Goal: Complete application form: Complete application form

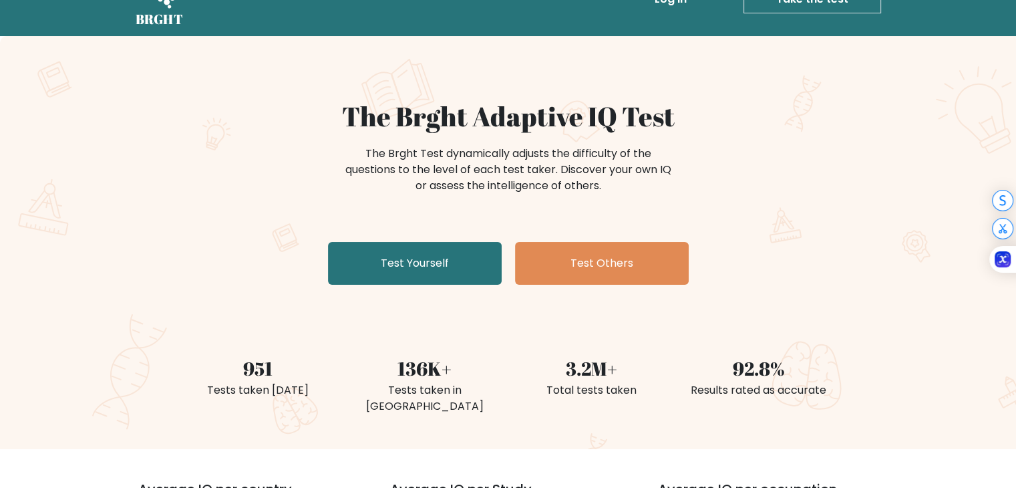
scroll to position [67, 0]
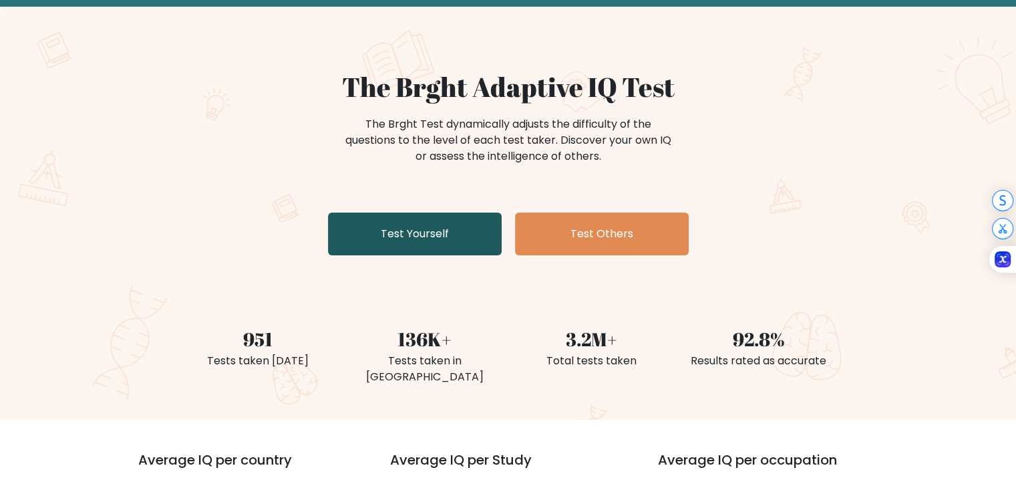
click at [404, 222] on link "Test Yourself" at bounding box center [415, 233] width 174 height 43
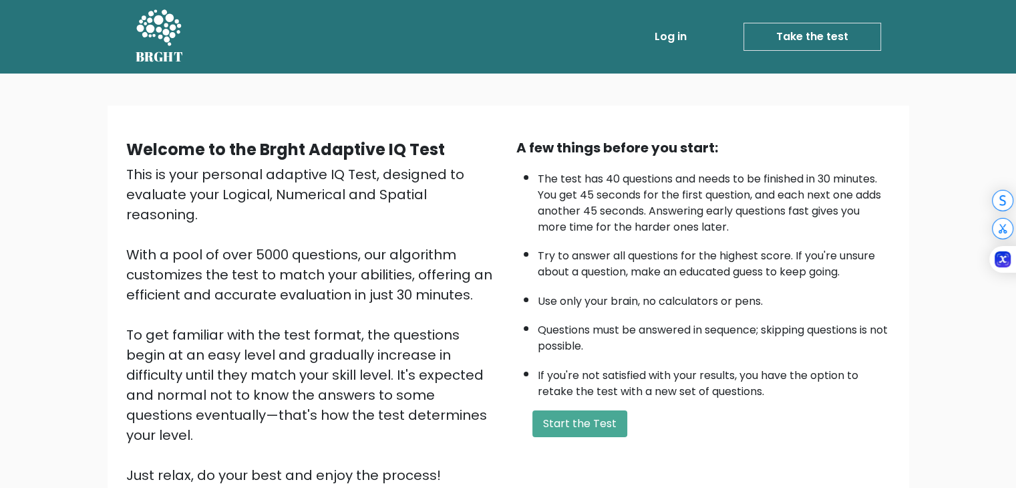
scroll to position [124, 0]
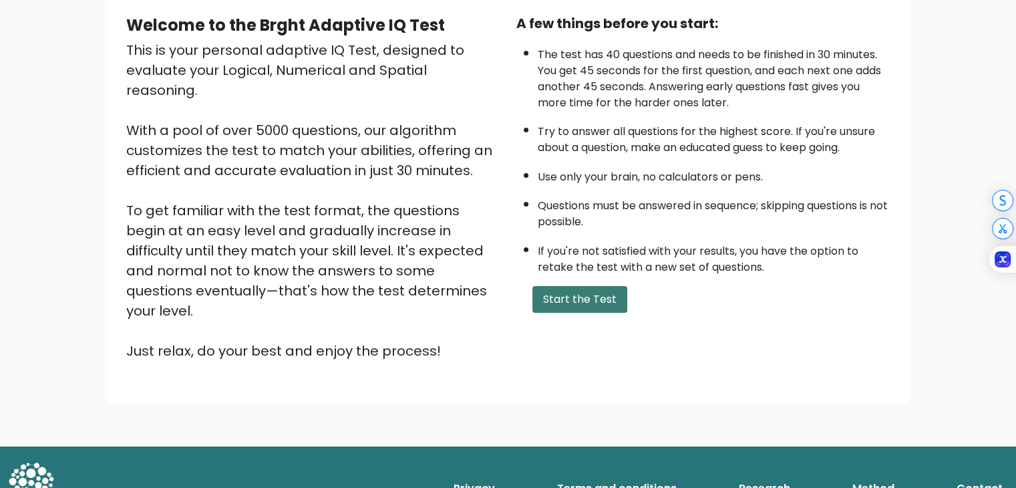
click at [555, 287] on button "Start the Test" at bounding box center [579, 299] width 95 height 27
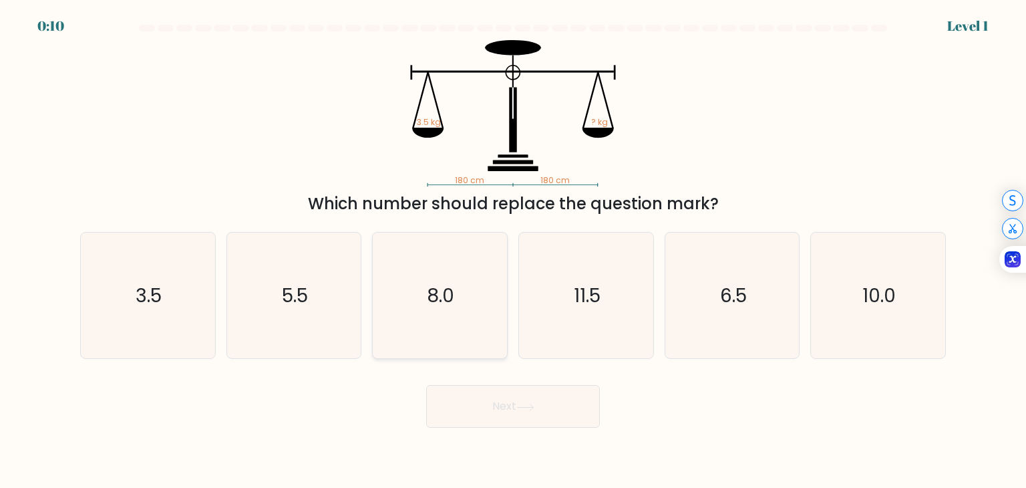
click at [436, 301] on text "8.0" at bounding box center [441, 295] width 27 height 27
click at [513, 251] on input "c. 8.0" at bounding box center [513, 247] width 1 height 7
radio input "true"
click at [508, 395] on button "Next" at bounding box center [513, 406] width 174 height 43
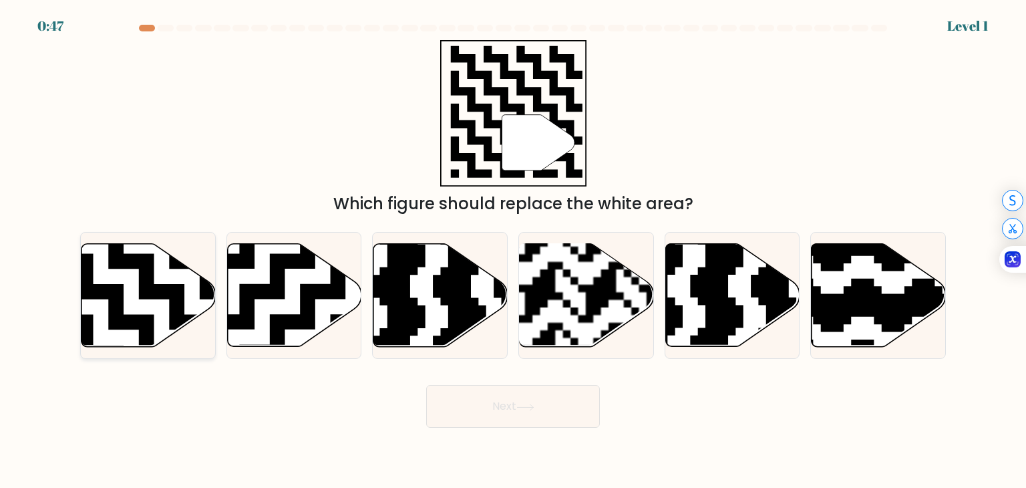
click at [156, 300] on icon at bounding box center [149, 295] width 134 height 103
click at [513, 251] on input "a." at bounding box center [513, 247] width 1 height 7
radio input "true"
click at [556, 410] on button "Next" at bounding box center [513, 406] width 174 height 43
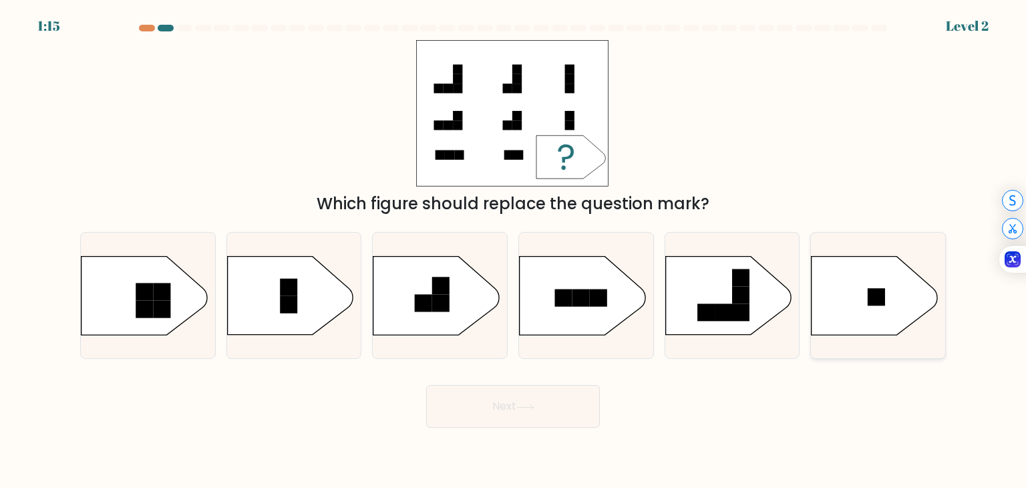
click at [890, 300] on icon at bounding box center [875, 296] width 126 height 78
click at [514, 251] on input "f." at bounding box center [513, 247] width 1 height 7
radio input "true"
click at [542, 409] on button "Next" at bounding box center [513, 406] width 174 height 43
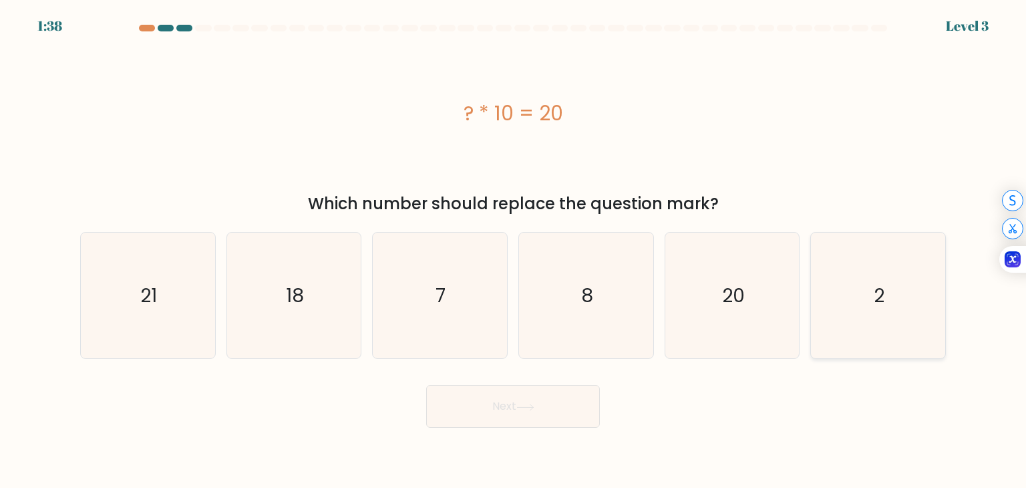
click at [921, 293] on icon "2" at bounding box center [878, 295] width 126 height 126
click at [514, 251] on input "f. 2" at bounding box center [513, 247] width 1 height 7
radio input "true"
click at [501, 410] on button "Next" at bounding box center [513, 406] width 174 height 43
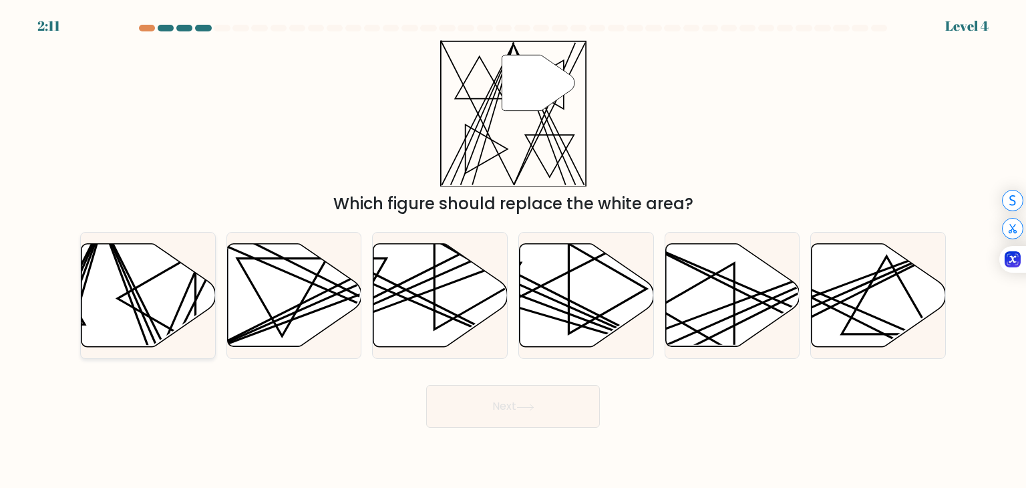
click at [156, 305] on icon at bounding box center [149, 295] width 134 height 103
click at [513, 251] on input "a." at bounding box center [513, 247] width 1 height 7
radio input "true"
click at [536, 423] on button "Next" at bounding box center [513, 406] width 174 height 43
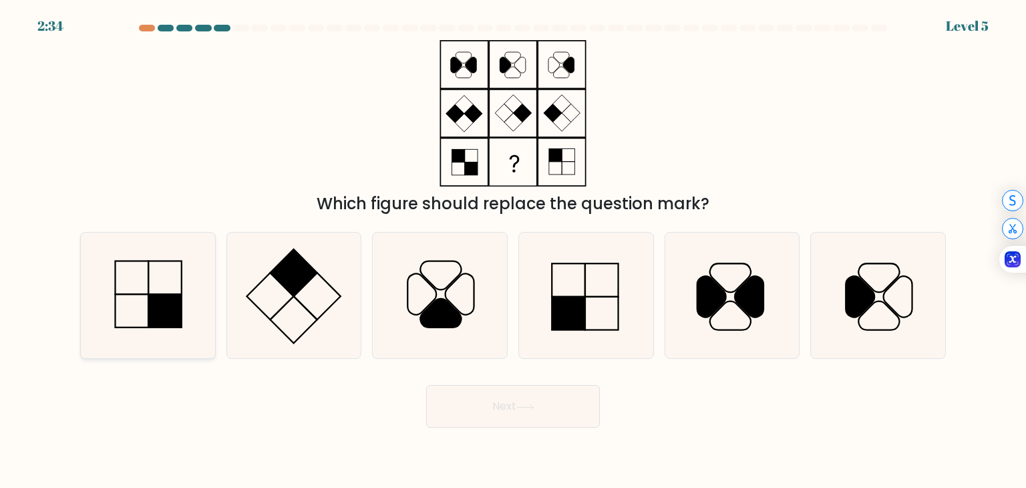
click at [156, 295] on rect at bounding box center [165, 310] width 33 height 33
click at [513, 251] on input "a." at bounding box center [513, 247] width 1 height 7
radio input "true"
click at [559, 407] on button "Next" at bounding box center [513, 406] width 174 height 43
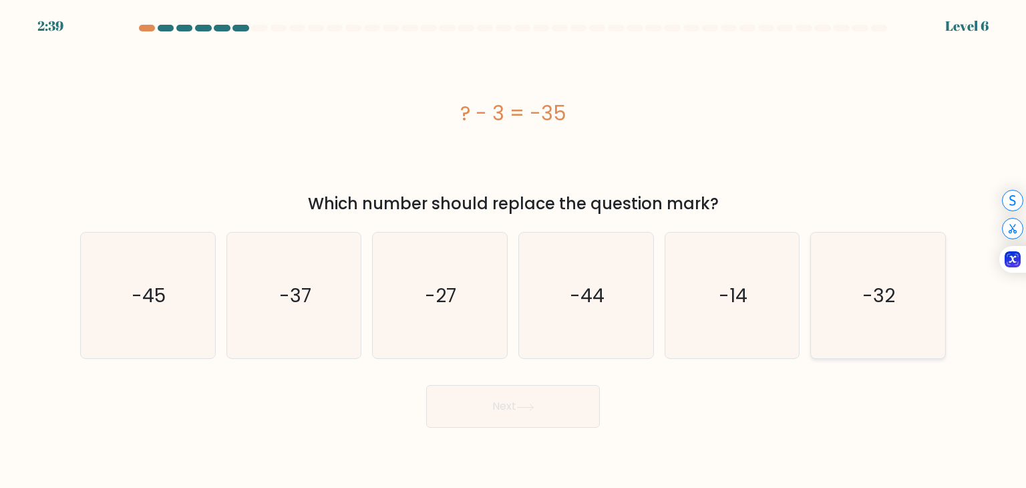
click at [935, 299] on icon "-32" at bounding box center [878, 295] width 126 height 126
click at [514, 251] on input "f. -32" at bounding box center [513, 247] width 1 height 7
radio input "true"
click at [519, 411] on button "Next" at bounding box center [513, 406] width 174 height 43
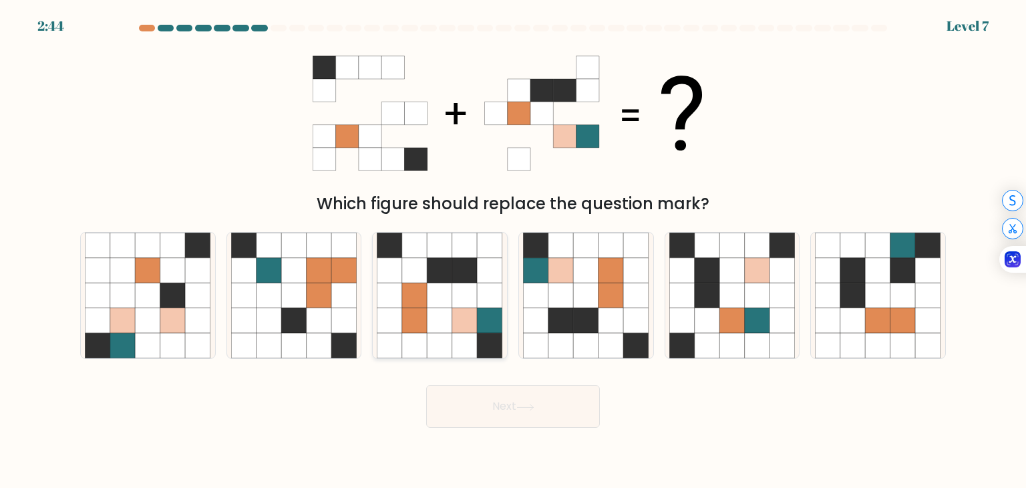
click at [431, 313] on icon at bounding box center [440, 320] width 25 height 25
click at [513, 251] on input "c." at bounding box center [513, 247] width 1 height 7
radio input "true"
click at [509, 404] on button "Next" at bounding box center [513, 406] width 174 height 43
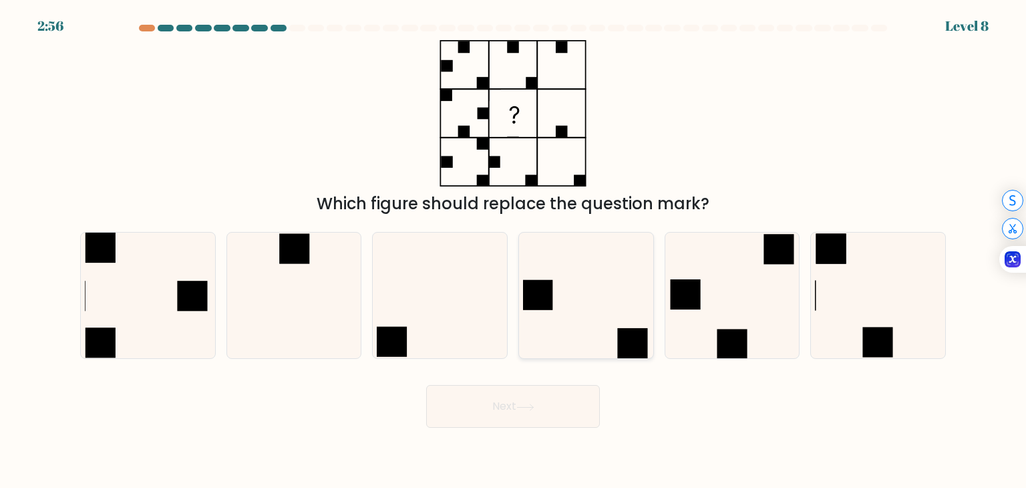
click at [566, 311] on icon at bounding box center [586, 295] width 126 height 126
click at [514, 251] on input "d." at bounding box center [513, 247] width 1 height 7
radio input "true"
click at [858, 287] on icon at bounding box center [878, 295] width 126 height 126
click at [514, 251] on input "f." at bounding box center [513, 247] width 1 height 7
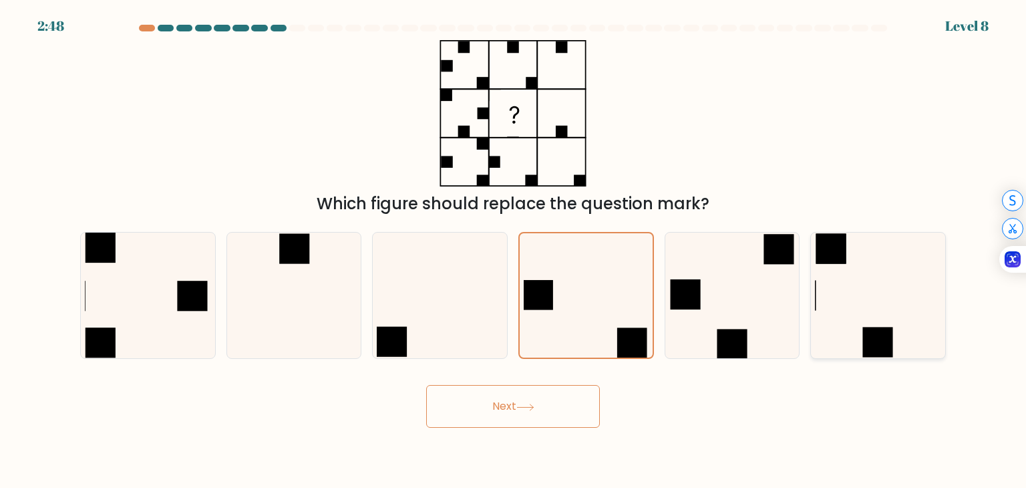
radio input "true"
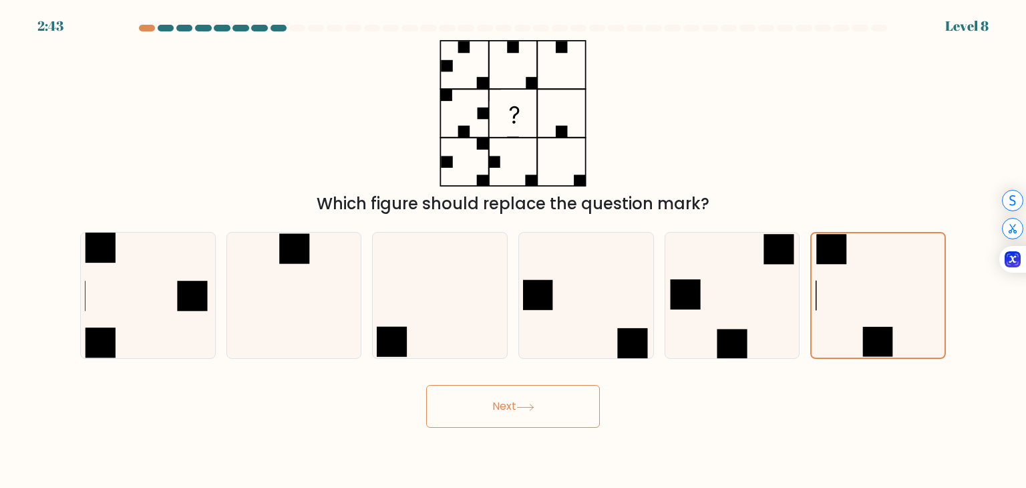
click at [499, 414] on button "Next" at bounding box center [513, 406] width 174 height 43
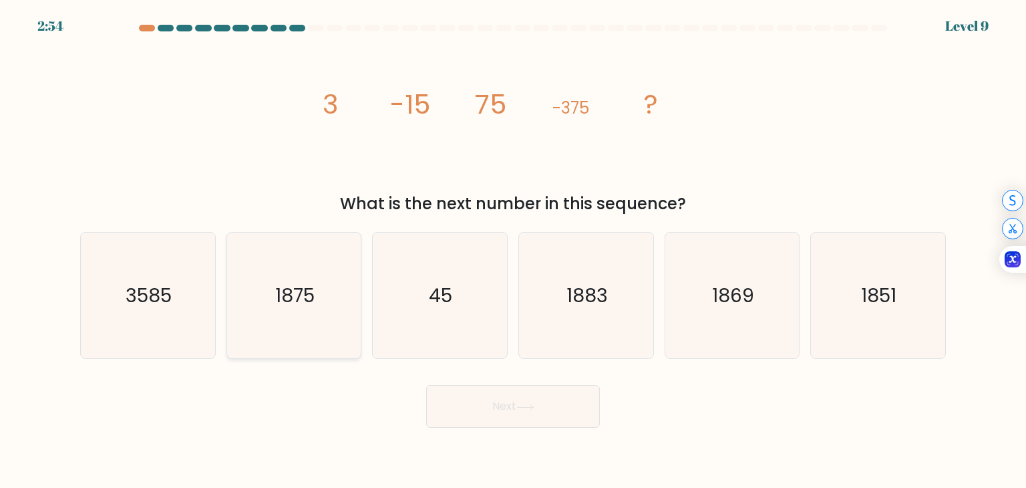
click at [267, 308] on icon "1875" at bounding box center [294, 295] width 126 height 126
click at [513, 251] on input "b. 1875" at bounding box center [513, 247] width 1 height 7
radio input "true"
click at [511, 401] on button "Next" at bounding box center [513, 406] width 174 height 43
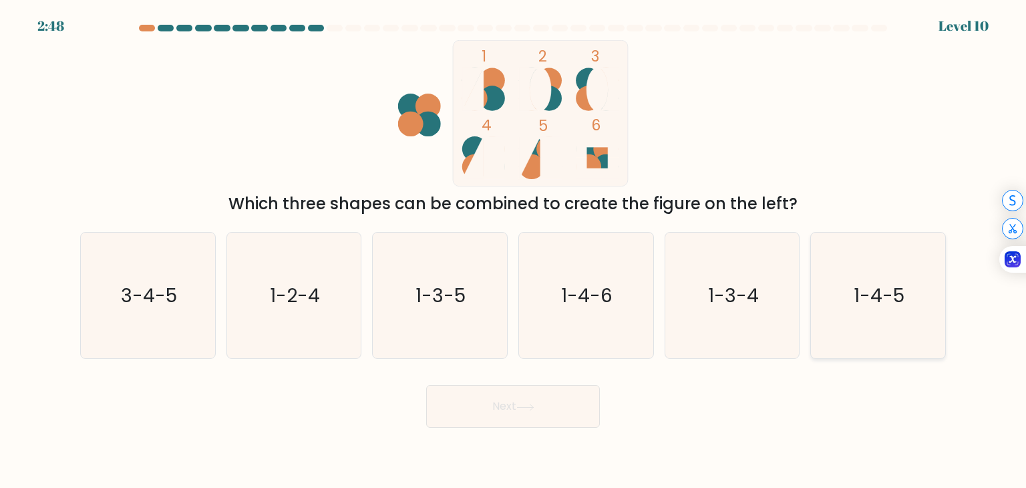
click at [893, 294] on text "1-4-5" at bounding box center [879, 295] width 51 height 27
click at [514, 251] on input "f. 1-4-5" at bounding box center [513, 247] width 1 height 7
radio input "true"
drag, startPoint x: 571, startPoint y: 382, endPoint x: 569, endPoint y: 393, distance: 10.8
click at [569, 388] on div "Next" at bounding box center [513, 401] width 882 height 53
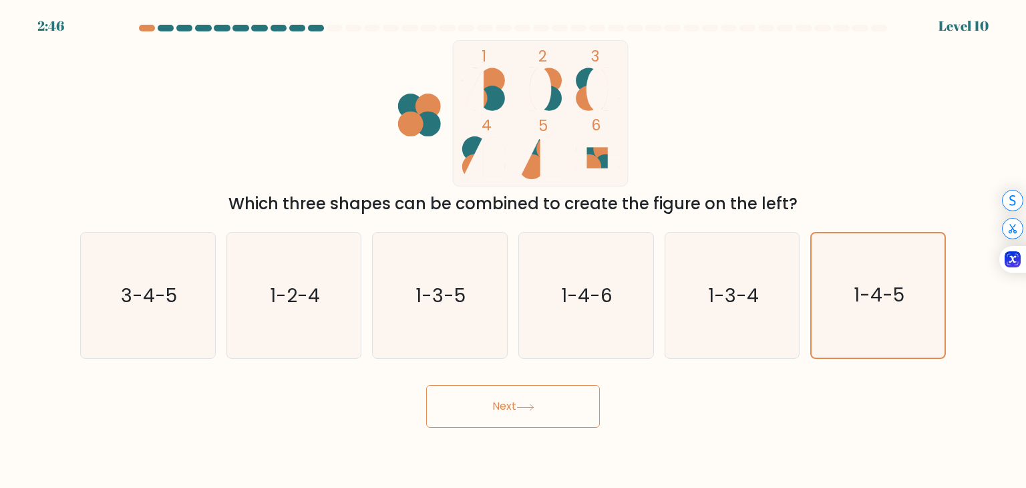
click at [567, 394] on button "Next" at bounding box center [513, 406] width 174 height 43
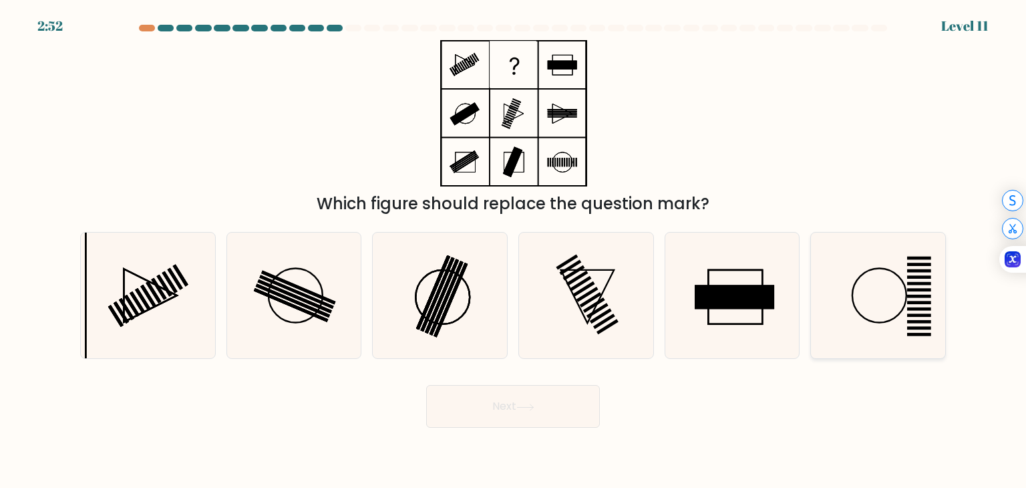
click at [899, 327] on icon at bounding box center [878, 295] width 126 height 126
click at [514, 251] on input "f." at bounding box center [513, 247] width 1 height 7
radio input "true"
click at [545, 421] on button "Next" at bounding box center [513, 406] width 174 height 43
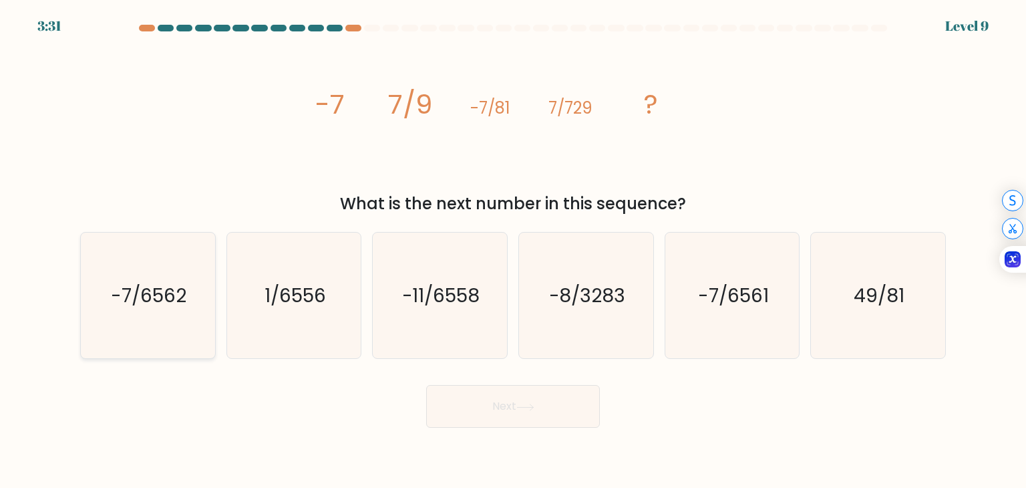
click at [194, 279] on icon "-7/6562" at bounding box center [148, 295] width 126 height 126
click at [513, 251] on input "a. -7/6562" at bounding box center [513, 247] width 1 height 7
radio input "true"
click at [481, 400] on button "Next" at bounding box center [513, 406] width 174 height 43
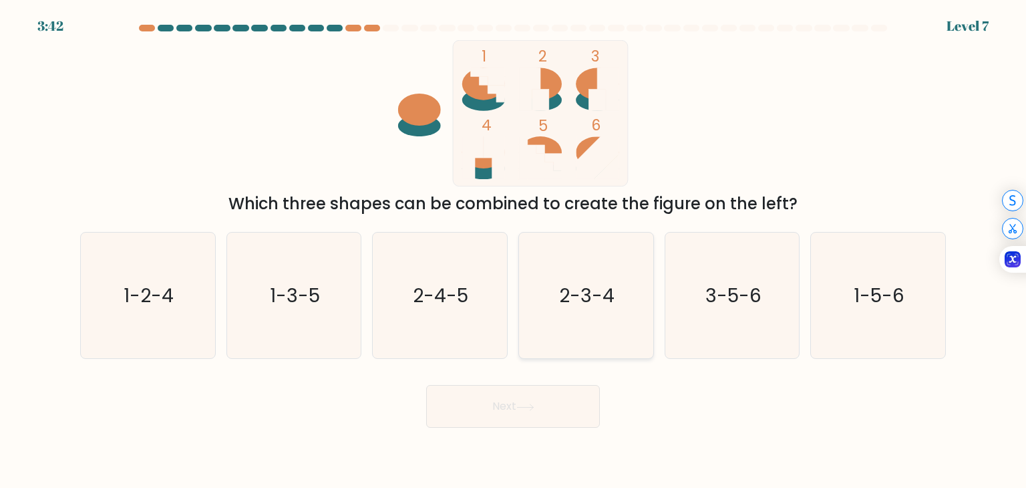
click at [630, 282] on icon "2-3-4" at bounding box center [586, 295] width 126 height 126
click at [514, 251] on input "d. 2-3-4" at bounding box center [513, 247] width 1 height 7
radio input "true"
click at [534, 411] on button "Next" at bounding box center [513, 406] width 174 height 43
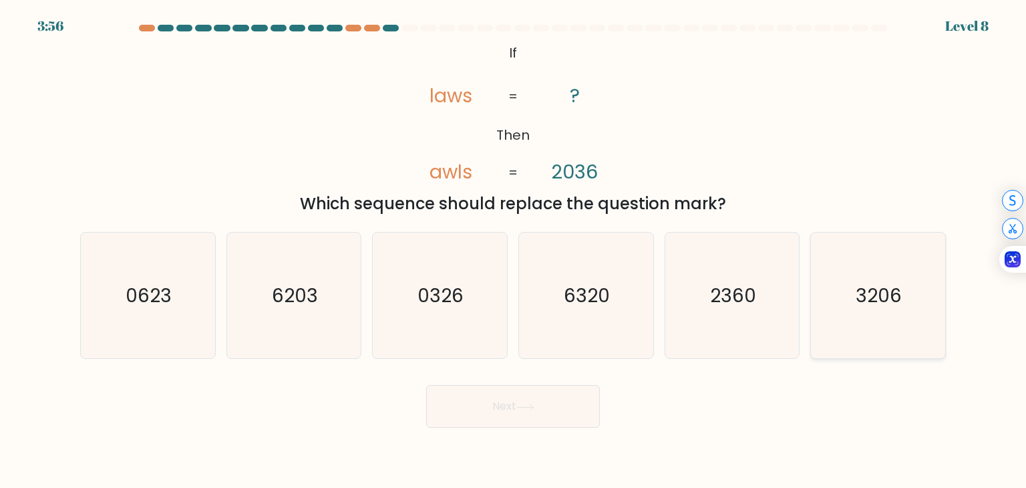
click at [903, 288] on icon "3206" at bounding box center [878, 295] width 126 height 126
click at [514, 251] on input "f. 3206" at bounding box center [513, 247] width 1 height 7
radio input "true"
click at [559, 419] on button "Next" at bounding box center [513, 406] width 174 height 43
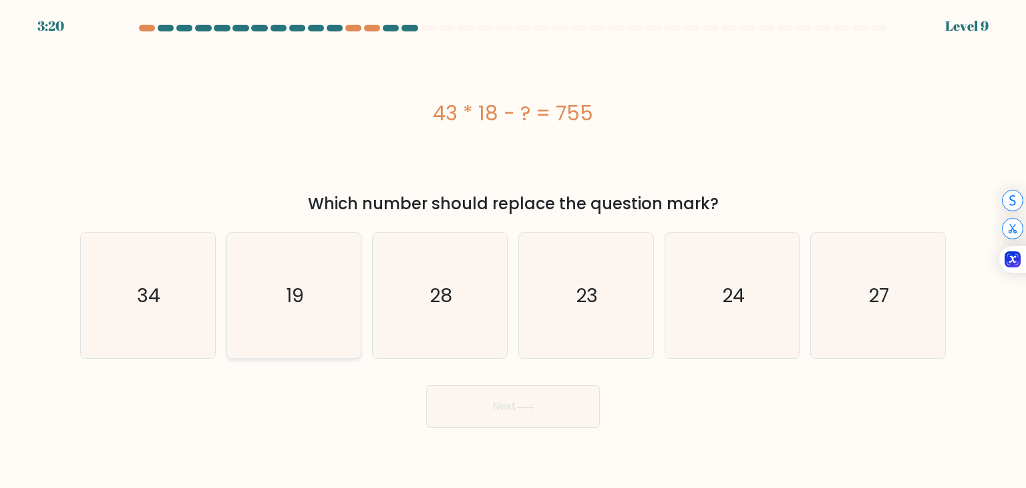
click at [353, 287] on icon "19" at bounding box center [294, 295] width 126 height 126
click at [513, 251] on input "b. 19" at bounding box center [513, 247] width 1 height 7
radio input "true"
click at [524, 405] on icon at bounding box center [525, 407] width 18 height 7
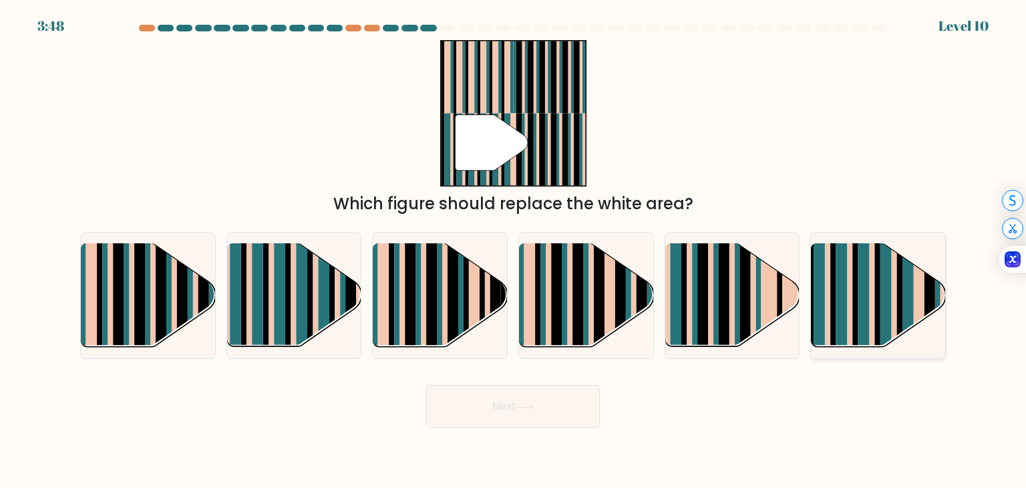
drag, startPoint x: 866, startPoint y: 277, endPoint x: 883, endPoint y: 275, distance: 17.6
click at [866, 278] on rect at bounding box center [863, 307] width 11 height 133
click at [514, 251] on input "f." at bounding box center [513, 247] width 1 height 7
radio input "true"
click at [512, 405] on button "Next" at bounding box center [513, 406] width 174 height 43
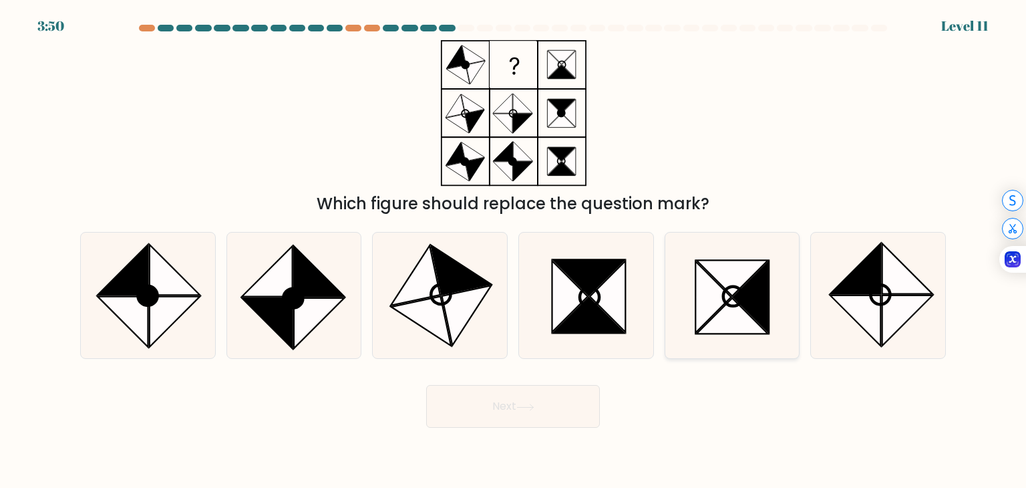
click at [732, 287] on icon at bounding box center [733, 296] width 19 height 19
click at [514, 251] on input "e." at bounding box center [513, 247] width 1 height 7
radio input "true"
click at [512, 391] on button "Next" at bounding box center [513, 406] width 174 height 43
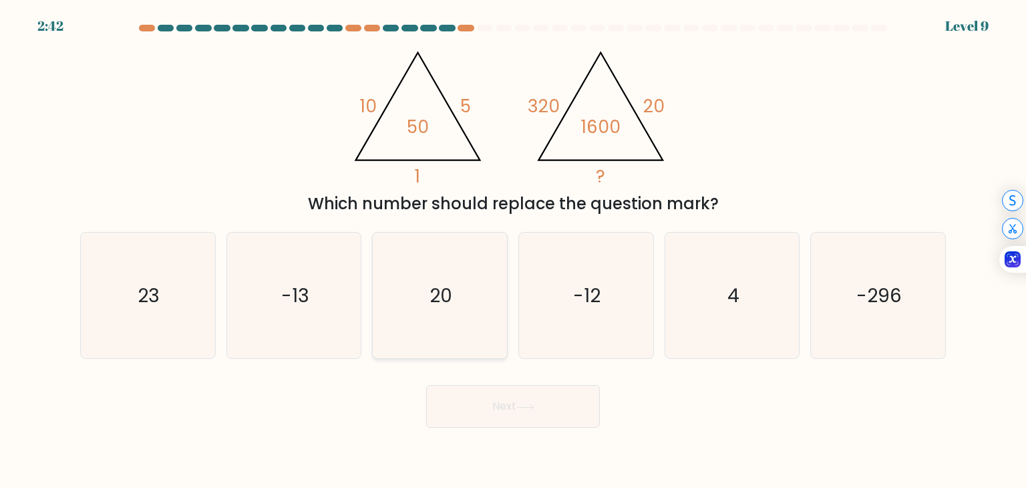
drag, startPoint x: 468, startPoint y: 268, endPoint x: 477, endPoint y: 279, distance: 13.8
click at [469, 268] on icon "20" at bounding box center [440, 295] width 126 height 126
click at [513, 251] on input "c. 20" at bounding box center [513, 247] width 1 height 7
radio input "true"
click at [525, 412] on button "Next" at bounding box center [513, 406] width 174 height 43
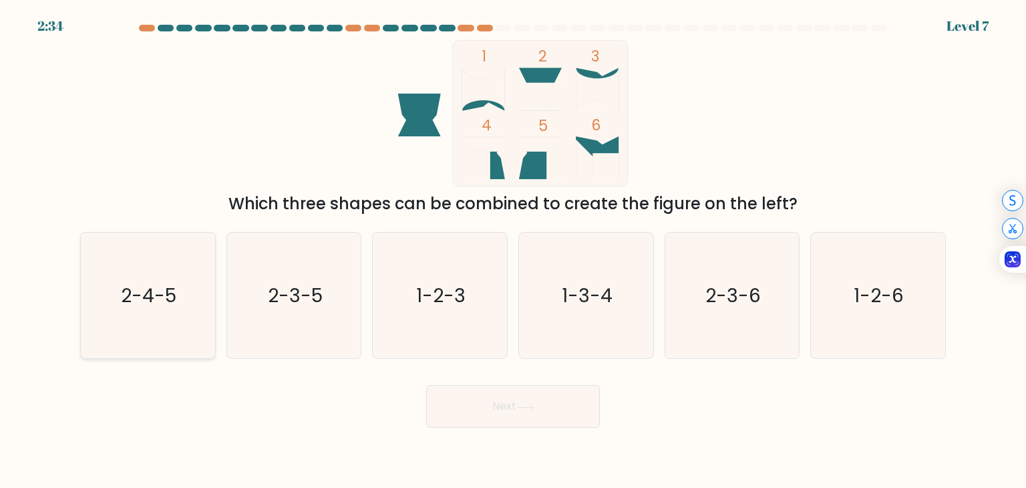
click at [155, 345] on icon "2-4-5" at bounding box center [148, 295] width 126 height 126
click at [513, 251] on input "a. 2-4-5" at bounding box center [513, 247] width 1 height 7
radio input "true"
click at [575, 406] on button "Next" at bounding box center [513, 406] width 174 height 43
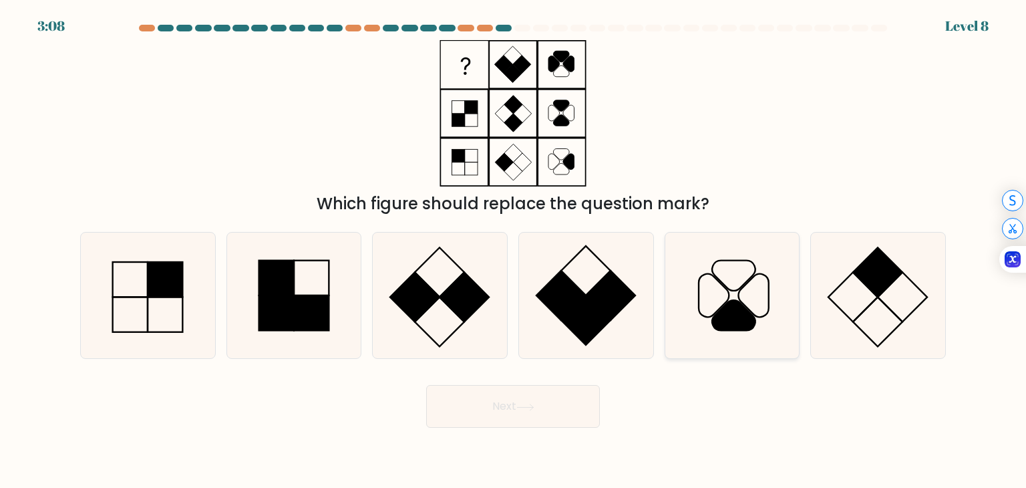
click at [763, 292] on icon at bounding box center [732, 295] width 126 height 126
click at [514, 251] on input "e." at bounding box center [513, 247] width 1 height 7
radio input "true"
click at [335, 301] on icon at bounding box center [294, 295] width 126 height 126
click at [513, 251] on input "b." at bounding box center [513, 247] width 1 height 7
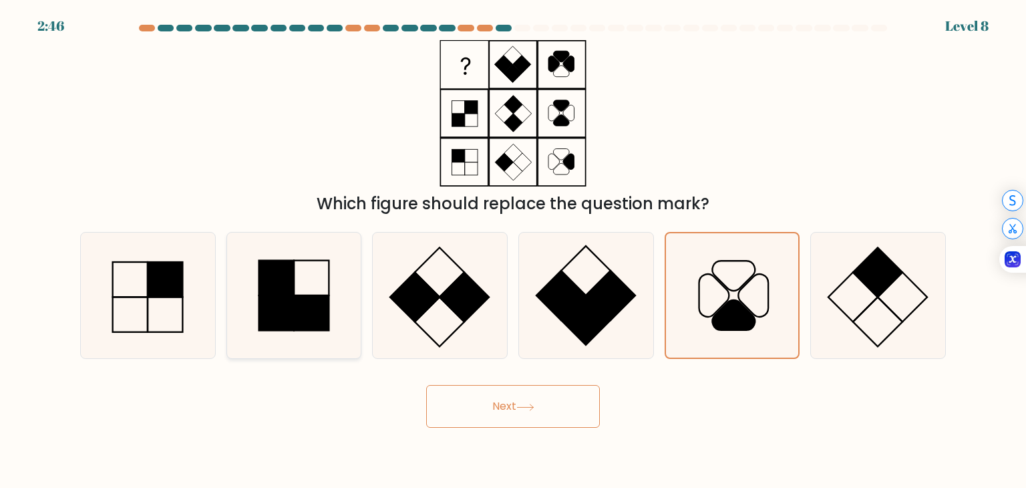
radio input "true"
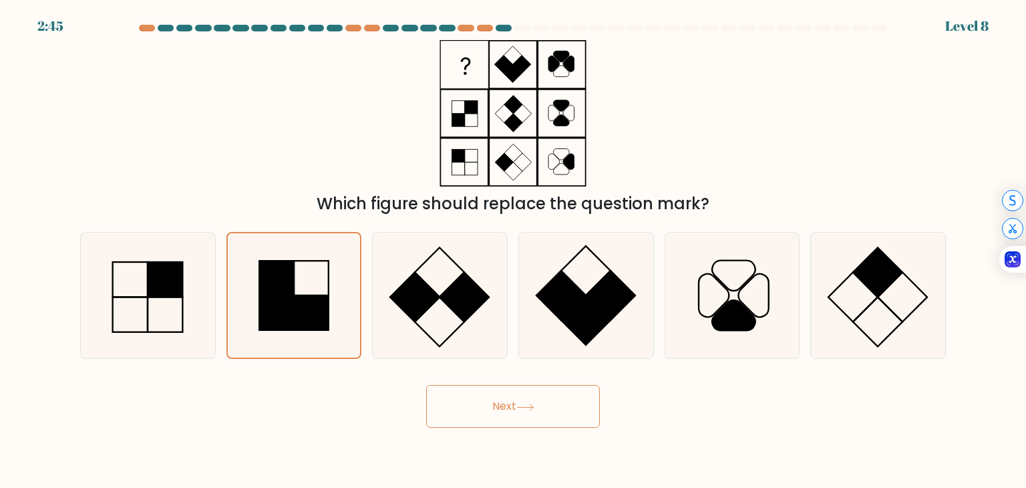
click at [565, 404] on button "Next" at bounding box center [513, 406] width 174 height 43
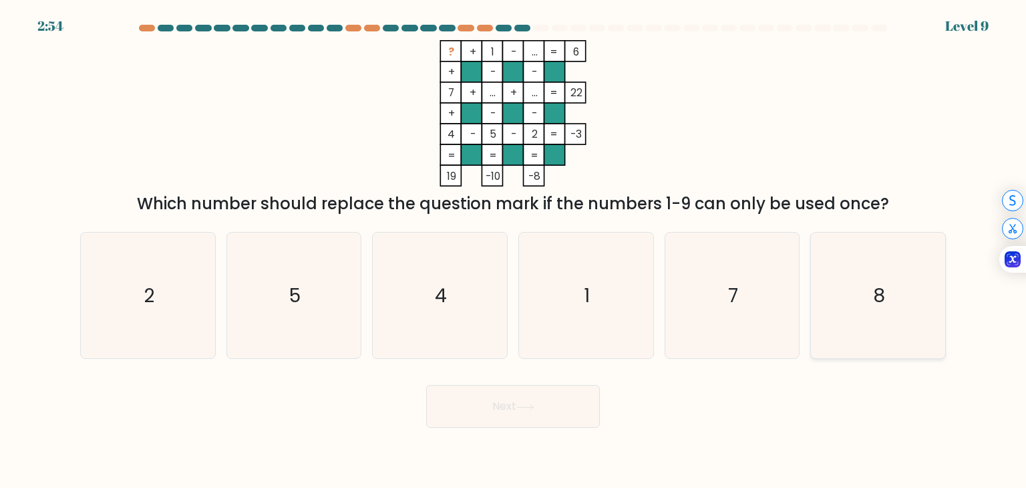
click at [863, 269] on icon "8" at bounding box center [878, 295] width 126 height 126
click at [514, 251] on input "f. 8" at bounding box center [513, 247] width 1 height 7
radio input "true"
click at [538, 411] on button "Next" at bounding box center [513, 406] width 174 height 43
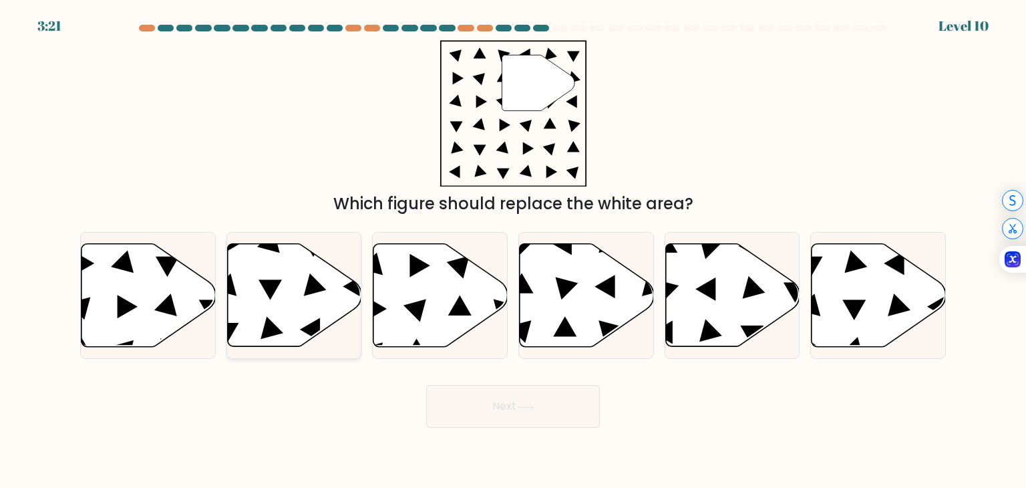
click at [270, 261] on icon at bounding box center [294, 295] width 134 height 103
click at [513, 251] on input "b." at bounding box center [513, 247] width 1 height 7
radio input "true"
click at [502, 405] on button "Next" at bounding box center [513, 406] width 174 height 43
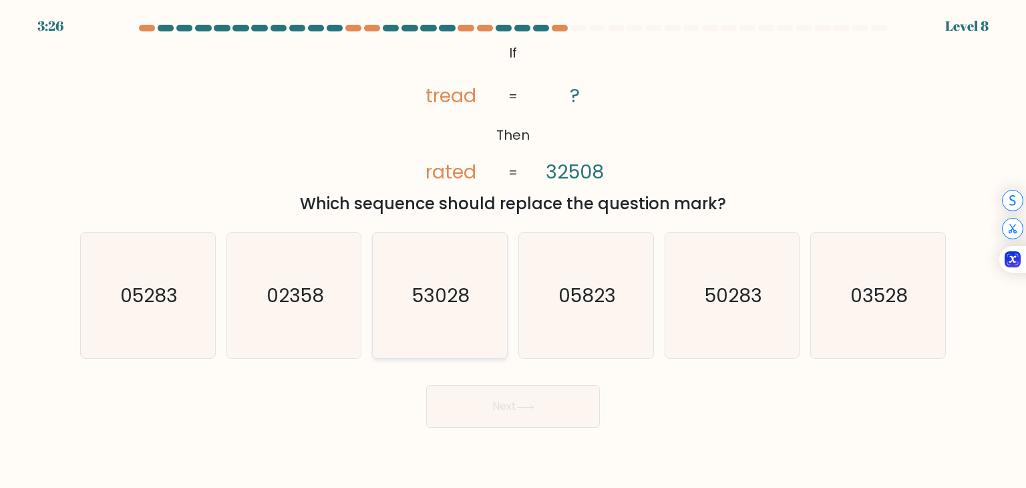
click at [442, 303] on text "53028" at bounding box center [441, 295] width 57 height 27
click at [513, 251] on input "c. 53028" at bounding box center [513, 247] width 1 height 7
radio input "true"
click at [496, 395] on button "Next" at bounding box center [513, 406] width 174 height 43
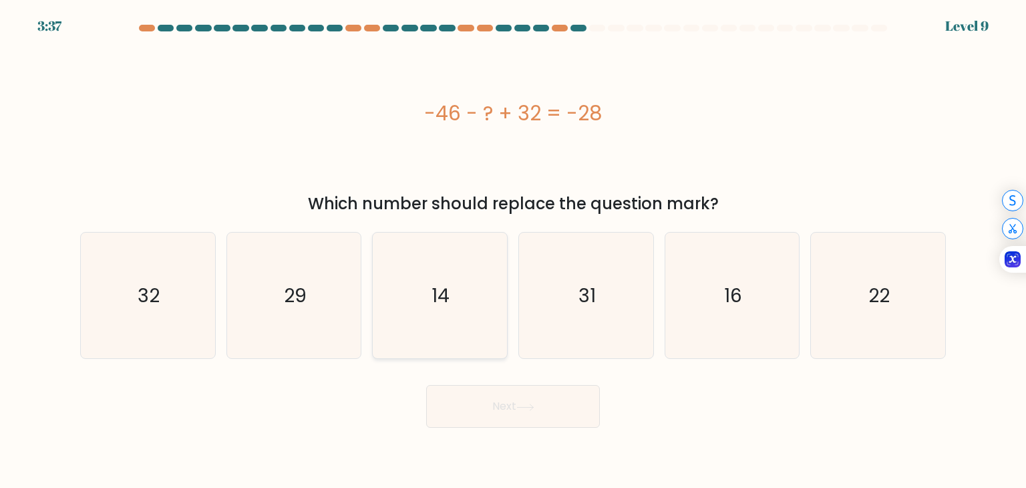
click at [422, 295] on icon "14" at bounding box center [440, 295] width 126 height 126
click at [513, 251] on input "c. 14" at bounding box center [513, 247] width 1 height 7
radio input "true"
click at [516, 394] on button "Next" at bounding box center [513, 406] width 174 height 43
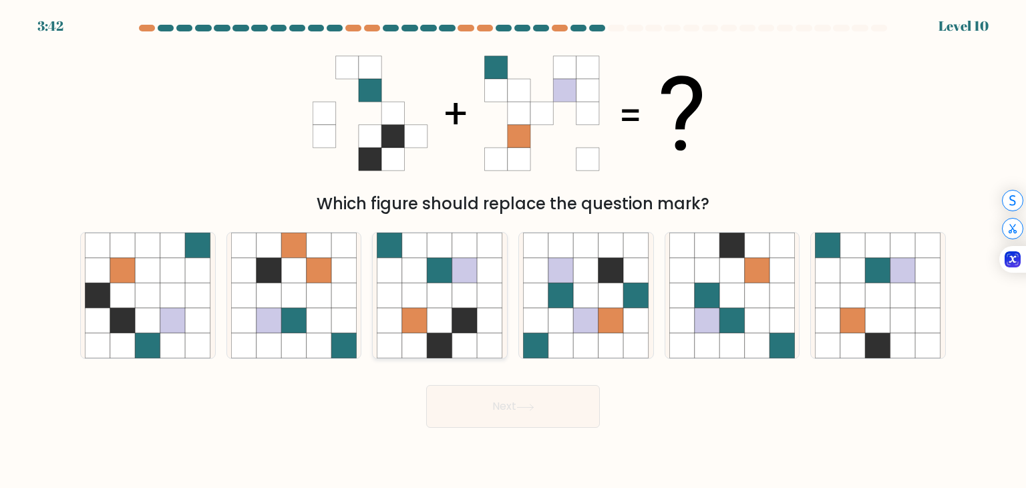
click at [412, 312] on icon at bounding box center [414, 320] width 25 height 25
click at [513, 251] on input "c." at bounding box center [513, 247] width 1 height 7
radio input "true"
click at [533, 410] on icon at bounding box center [525, 407] width 16 height 6
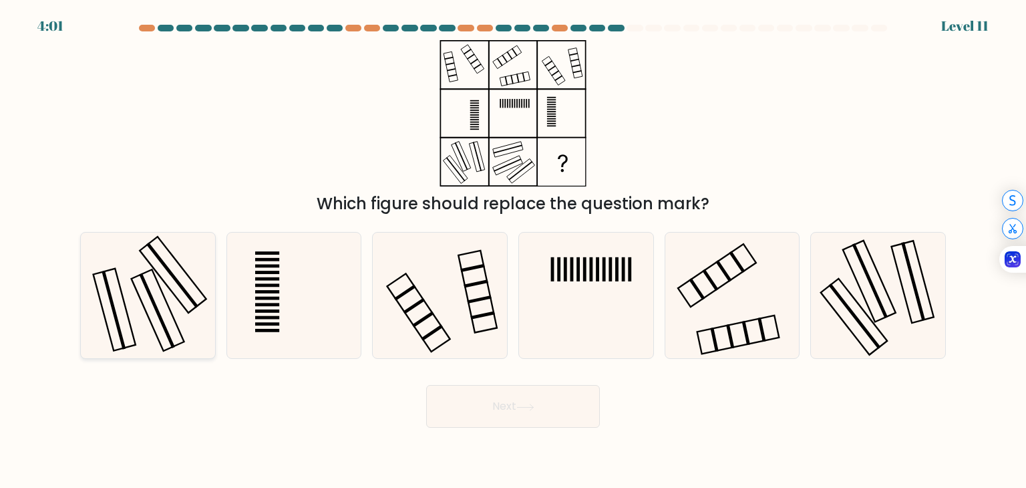
click at [171, 311] on rect at bounding box center [158, 310] width 53 height 82
click at [513, 251] on input "a." at bounding box center [513, 247] width 1 height 7
radio input "true"
click at [500, 411] on button "Next" at bounding box center [513, 406] width 174 height 43
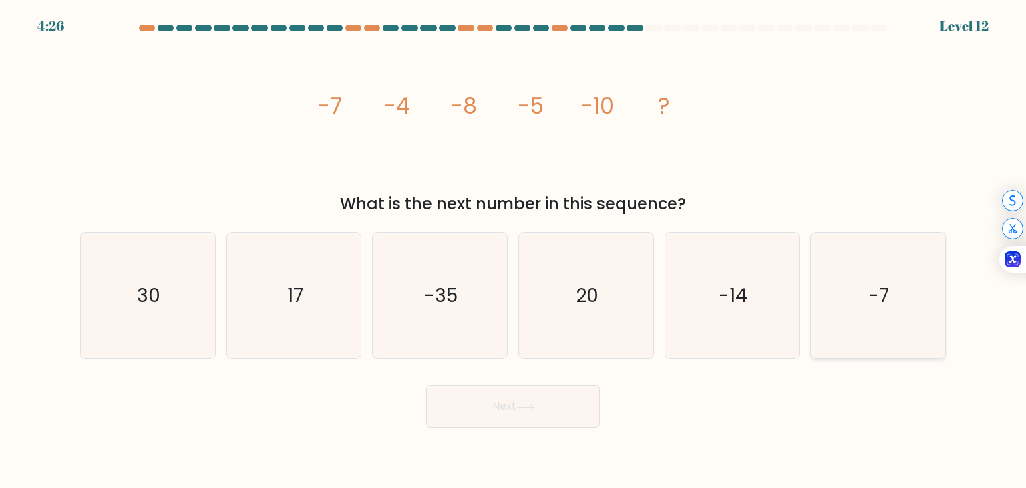
click at [891, 309] on icon "-7" at bounding box center [878, 295] width 126 height 126
click at [514, 251] on input "f. -7" at bounding box center [513, 247] width 1 height 7
radio input "true"
click at [583, 408] on button "Next" at bounding box center [513, 406] width 174 height 43
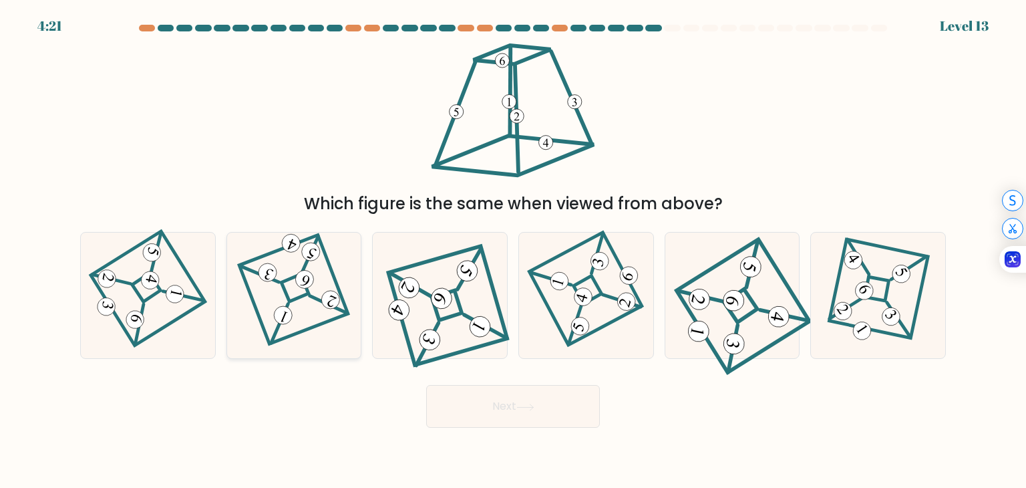
click at [279, 291] on icon at bounding box center [294, 295] width 88 height 101
click at [513, 251] on input "b." at bounding box center [513, 247] width 1 height 7
radio input "true"
click at [526, 412] on button "Next" at bounding box center [513, 406] width 174 height 43
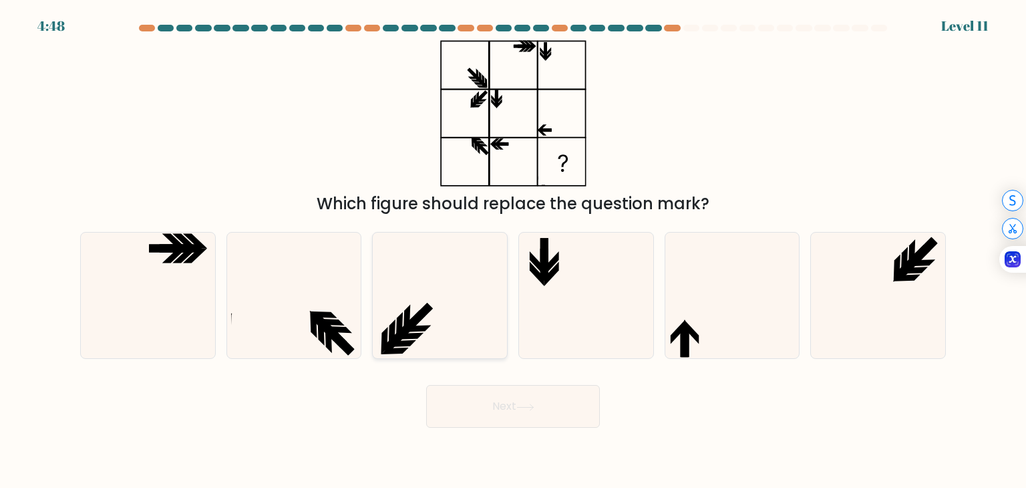
click at [424, 319] on icon at bounding box center [440, 295] width 126 height 126
click at [513, 251] on input "c." at bounding box center [513, 247] width 1 height 7
radio input "true"
click at [463, 405] on button "Next" at bounding box center [513, 406] width 174 height 43
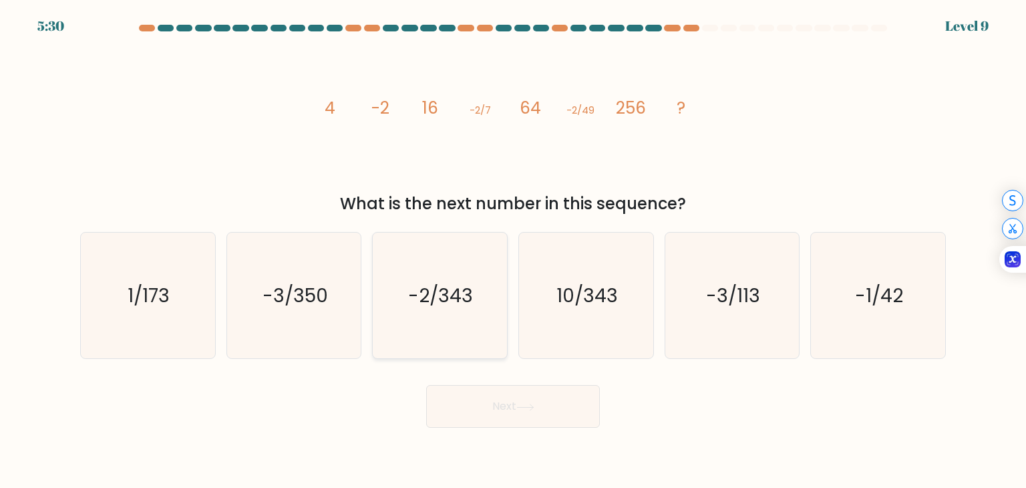
drag, startPoint x: 411, startPoint y: 291, endPoint x: 418, endPoint y: 292, distance: 6.7
click at [414, 291] on text "-2/343" at bounding box center [441, 295] width 65 height 27
click at [513, 251] on input "c. -2/343" at bounding box center [513, 247] width 1 height 7
radio input "true"
click at [494, 403] on button "Next" at bounding box center [513, 406] width 174 height 43
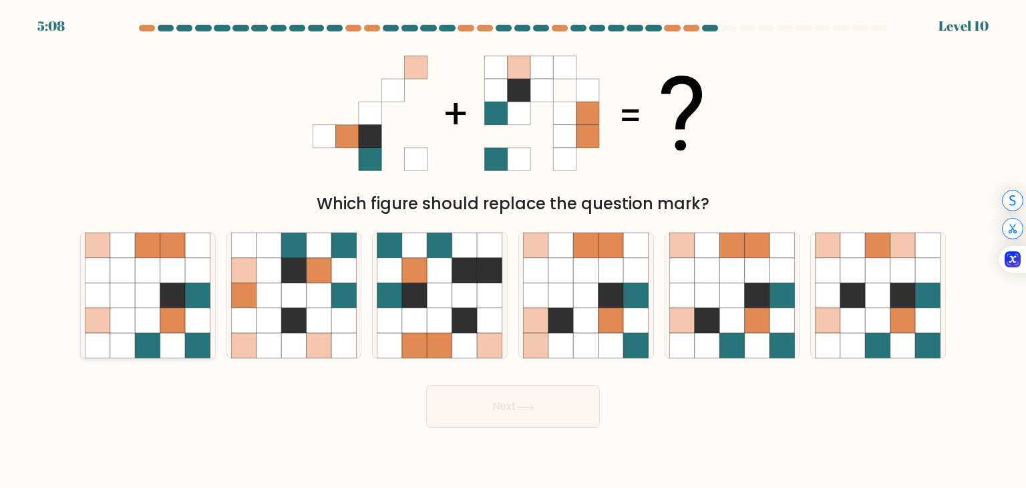
click at [176, 277] on icon at bounding box center [172, 270] width 25 height 25
click at [513, 251] on input "a." at bounding box center [513, 247] width 1 height 7
radio input "true"
click at [526, 404] on icon at bounding box center [525, 407] width 18 height 7
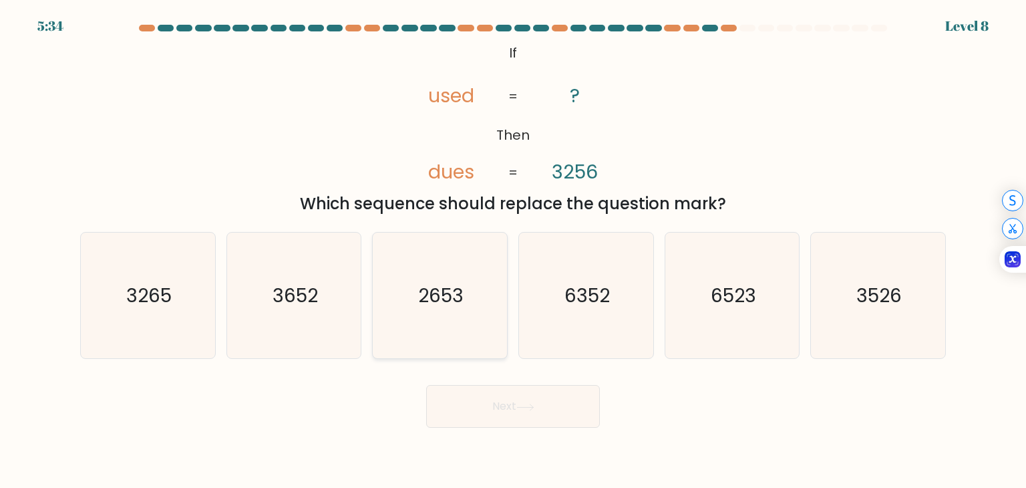
click at [454, 286] on text "2653" at bounding box center [441, 295] width 45 height 27
click at [513, 251] on input "c. 2653" at bounding box center [513, 247] width 1 height 7
radio input "true"
click at [540, 424] on button "Next" at bounding box center [513, 406] width 174 height 43
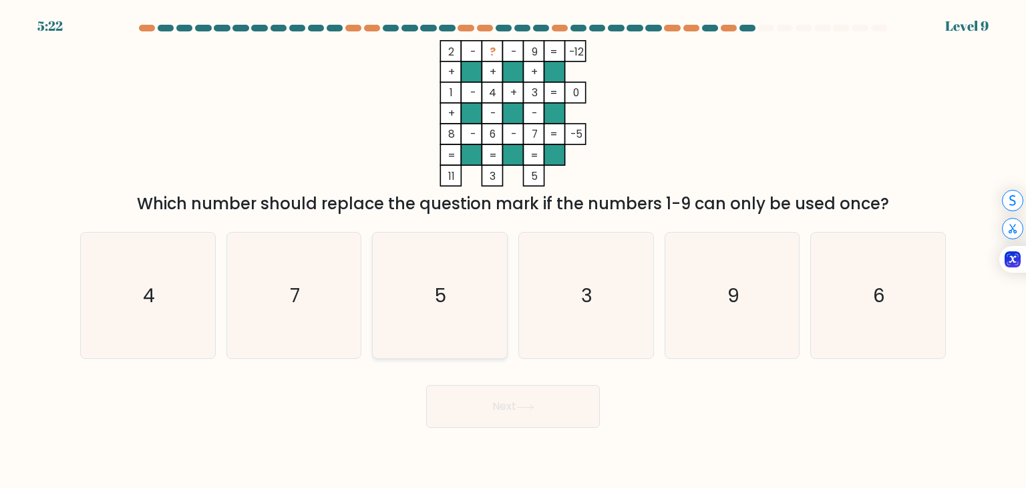
click at [493, 322] on icon "5" at bounding box center [440, 295] width 126 height 126
click at [513, 251] on input "c. 5" at bounding box center [513, 247] width 1 height 7
radio input "true"
click at [497, 403] on button "Next" at bounding box center [513, 406] width 174 height 43
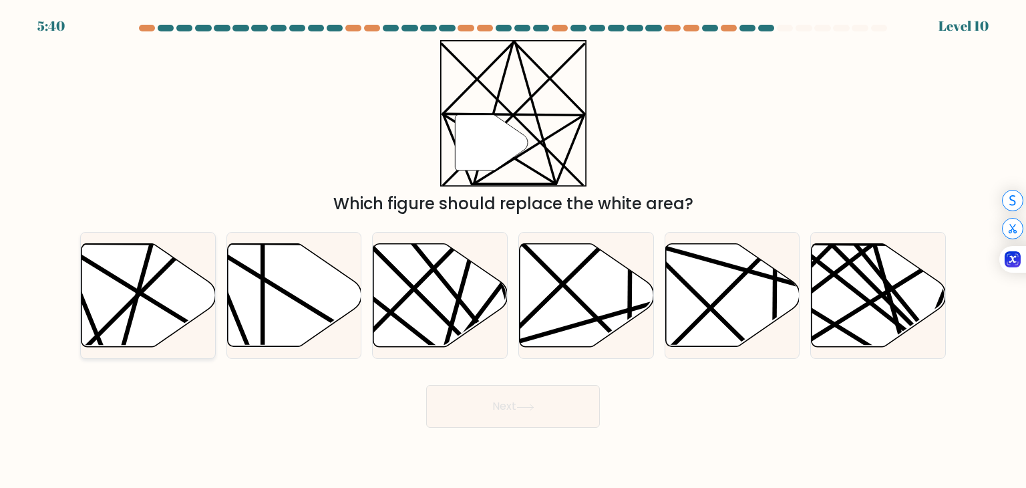
click at [96, 279] on icon at bounding box center [149, 295] width 134 height 103
click at [513, 251] on input "a." at bounding box center [513, 247] width 1 height 7
radio input "true"
click at [531, 404] on icon at bounding box center [525, 407] width 18 height 7
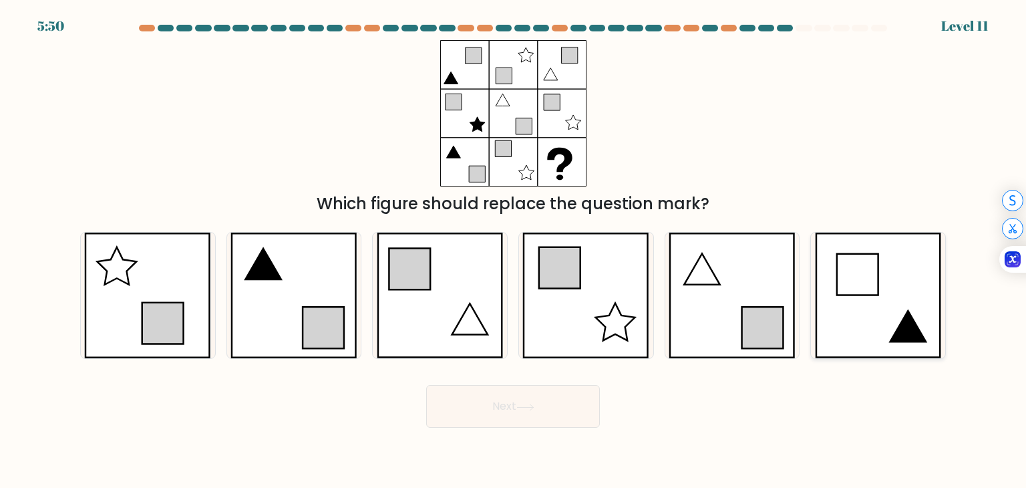
click at [886, 323] on icon at bounding box center [878, 295] width 127 height 126
click at [514, 251] on input "f." at bounding box center [513, 247] width 1 height 7
radio input "true"
click at [530, 396] on button "Next" at bounding box center [513, 406] width 174 height 43
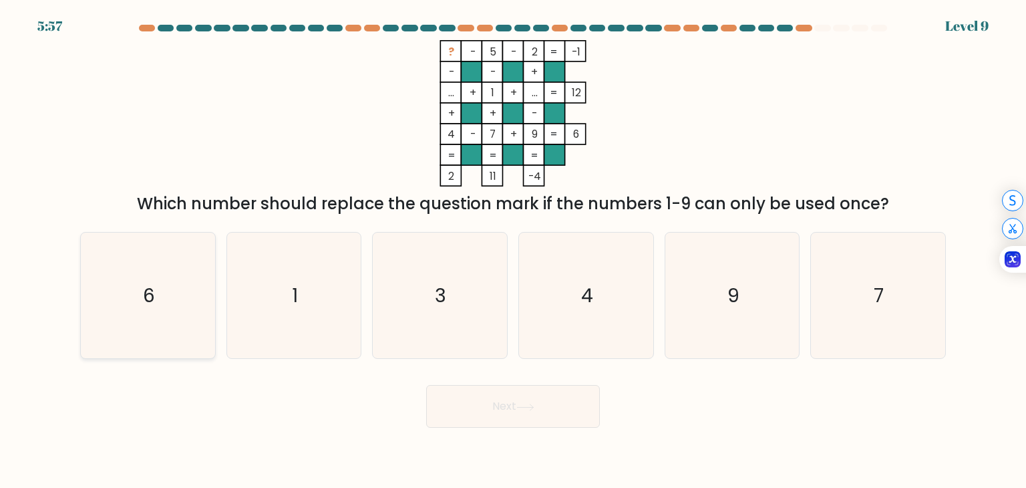
click at [140, 287] on icon "6" at bounding box center [148, 295] width 126 height 126
click at [513, 251] on input "a. 6" at bounding box center [513, 247] width 1 height 7
radio input "true"
drag, startPoint x: 563, startPoint y: 412, endPoint x: 574, endPoint y: 388, distance: 26.3
click at [563, 411] on button "Next" at bounding box center [513, 406] width 174 height 43
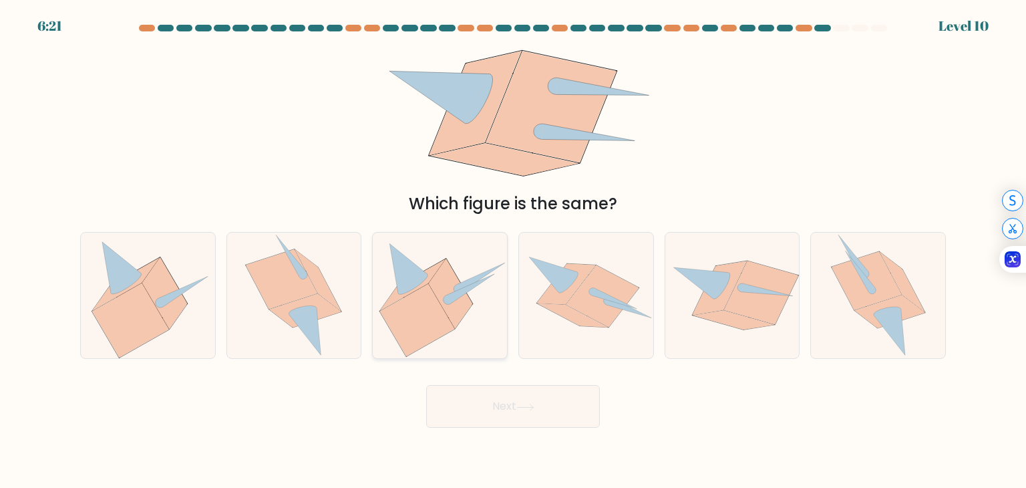
click at [440, 288] on icon at bounding box center [450, 293] width 43 height 69
click at [513, 251] on input "c." at bounding box center [513, 247] width 1 height 7
radio input "true"
click at [505, 396] on button "Next" at bounding box center [513, 406] width 174 height 43
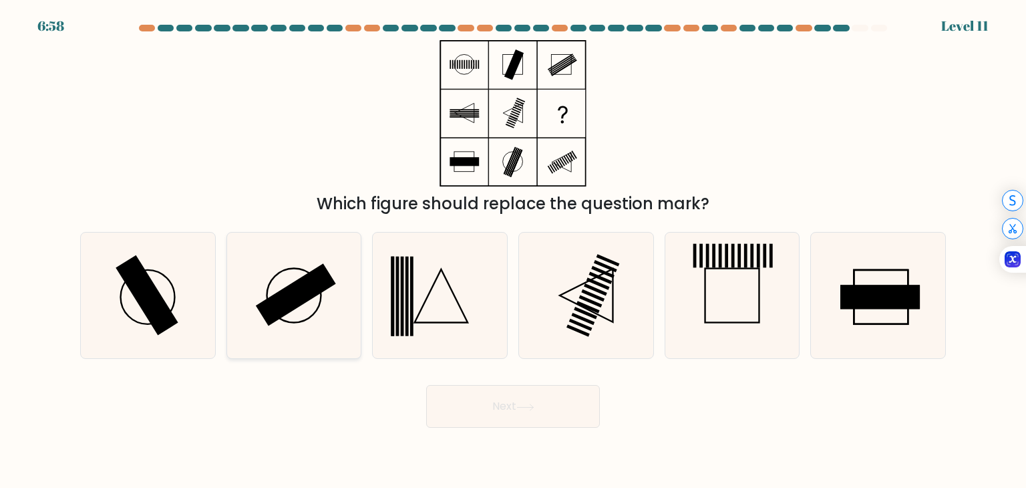
click at [312, 284] on rect at bounding box center [296, 294] width 80 height 63
click at [513, 251] on input "b." at bounding box center [513, 247] width 1 height 7
radio input "true"
click at [564, 421] on button "Next" at bounding box center [513, 406] width 174 height 43
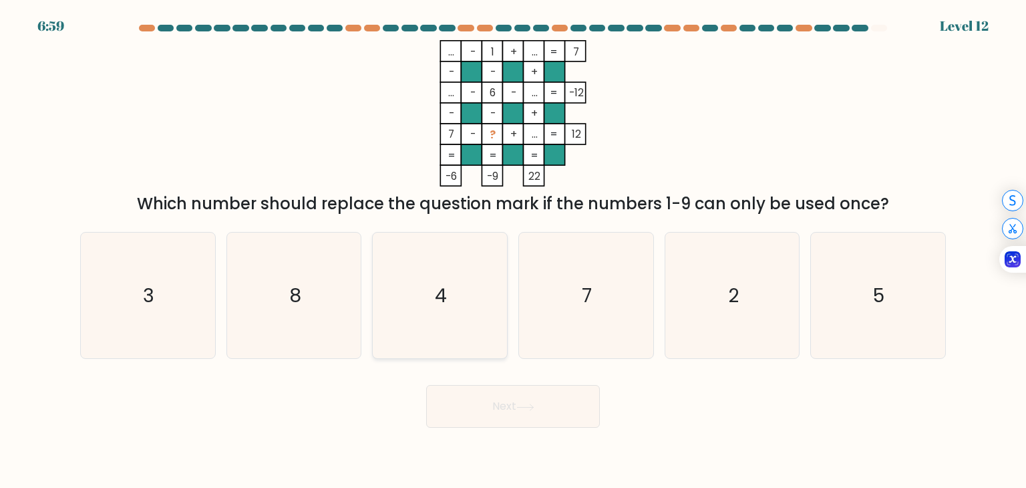
click at [438, 303] on text "4" at bounding box center [442, 295] width 12 height 27
click at [513, 251] on input "c. 4" at bounding box center [513, 247] width 1 height 7
radio input "true"
click at [492, 410] on button "Next" at bounding box center [513, 406] width 174 height 43
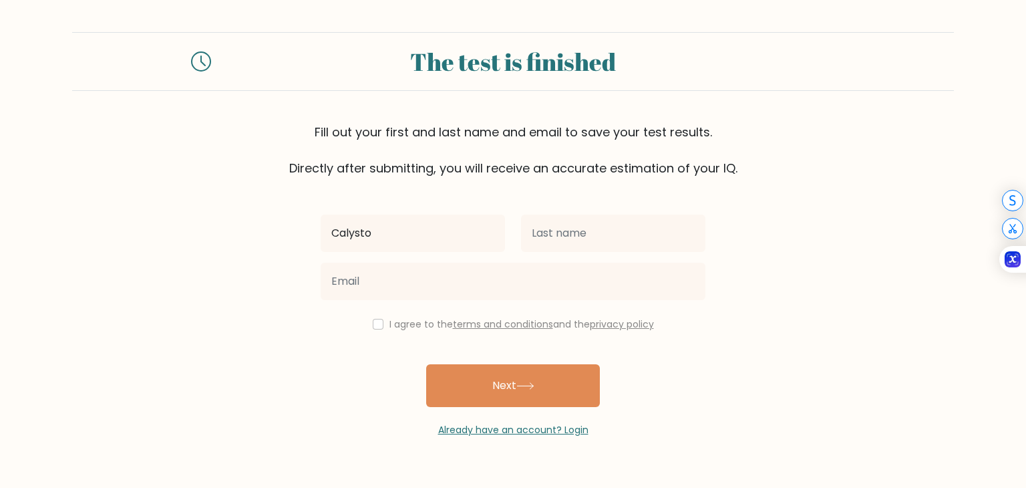
type input "Calysto"
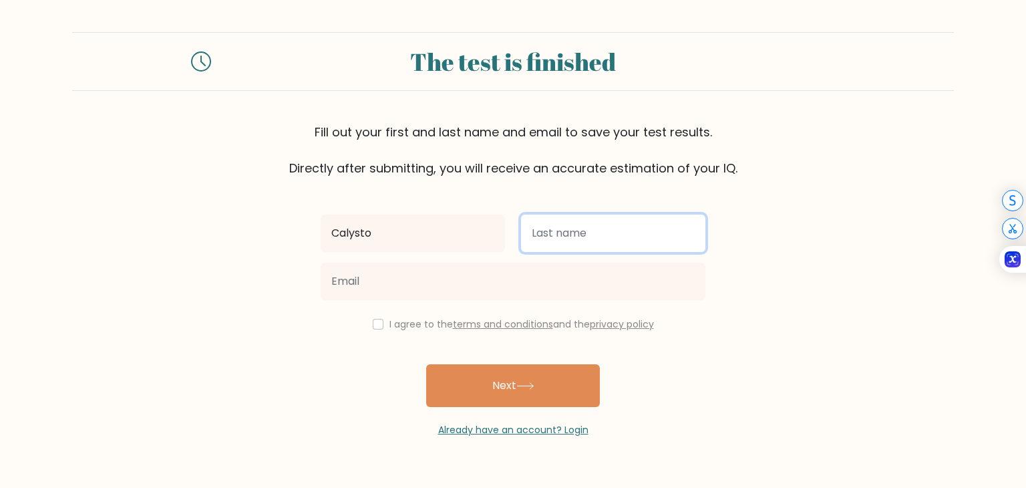
click at [591, 233] on input "text" at bounding box center [613, 232] width 184 height 37
type input "Coulter"
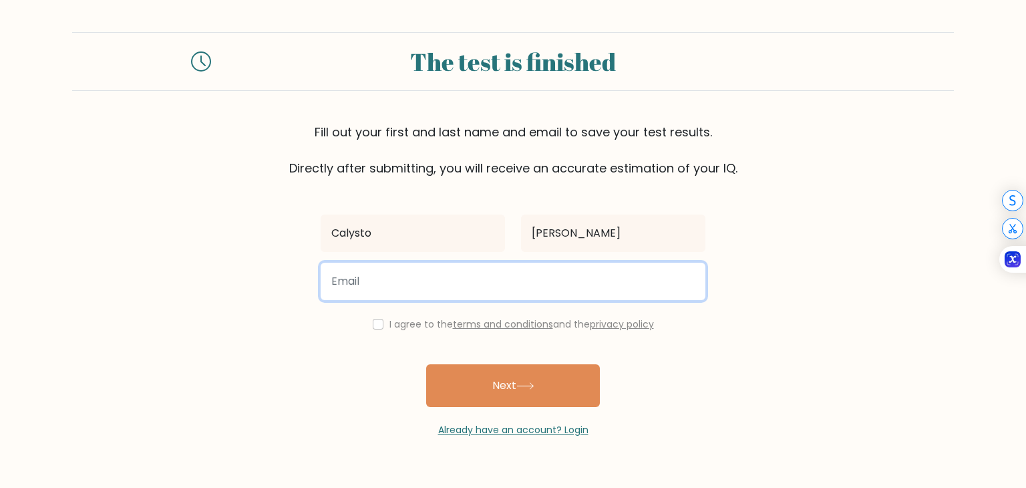
click at [565, 273] on input "email" at bounding box center [513, 281] width 385 height 37
type input "ccoulter25@unity.edu"
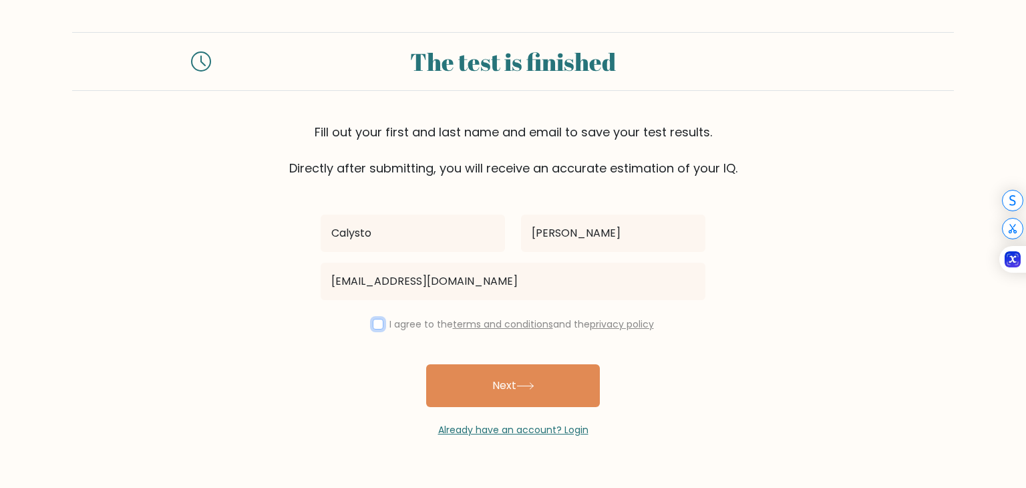
click at [377, 321] on input "checkbox" at bounding box center [378, 324] width 11 height 11
checkbox input "true"
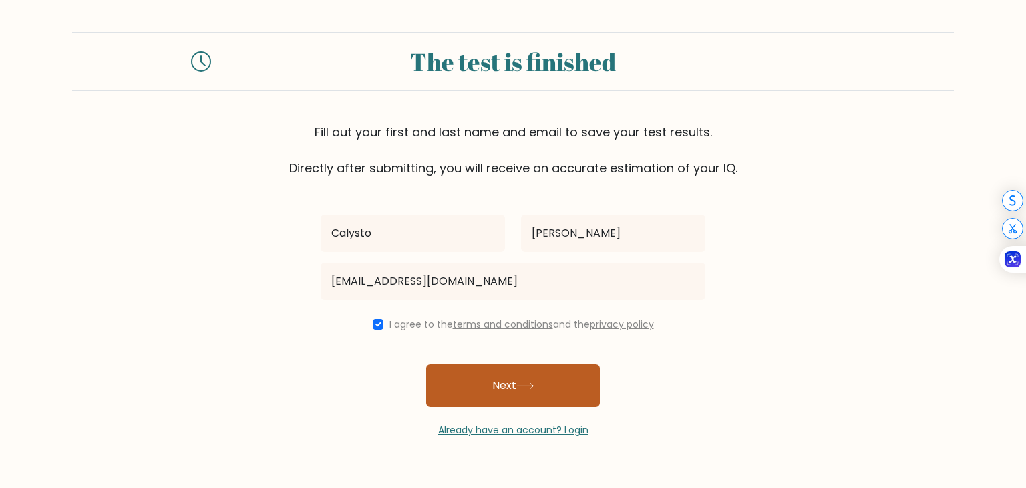
click at [551, 378] on button "Next" at bounding box center [513, 385] width 174 height 43
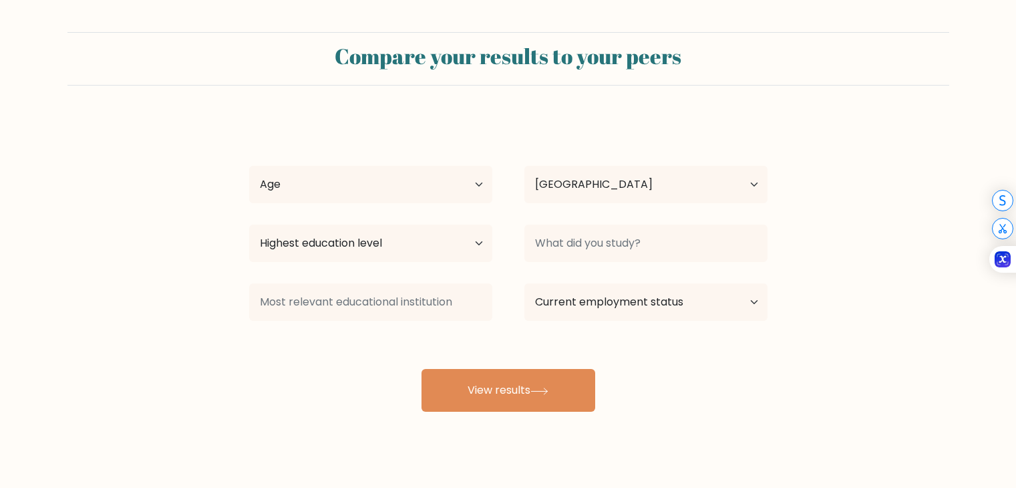
select select "US"
click at [419, 192] on select "Age Under [DEMOGRAPHIC_DATA] [DEMOGRAPHIC_DATA] [DEMOGRAPHIC_DATA] [DEMOGRAPHIC…" at bounding box center [370, 184] width 243 height 37
select select "25_34"
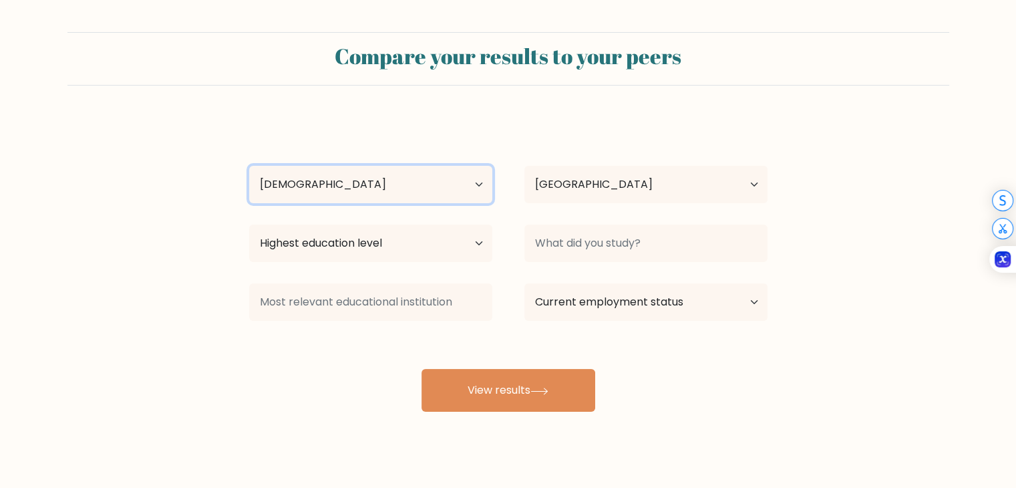
click at [249, 166] on select "Age Under 18 years old 18-24 years old 25-34 years old 35-44 years old 45-54 ye…" at bounding box center [370, 184] width 243 height 37
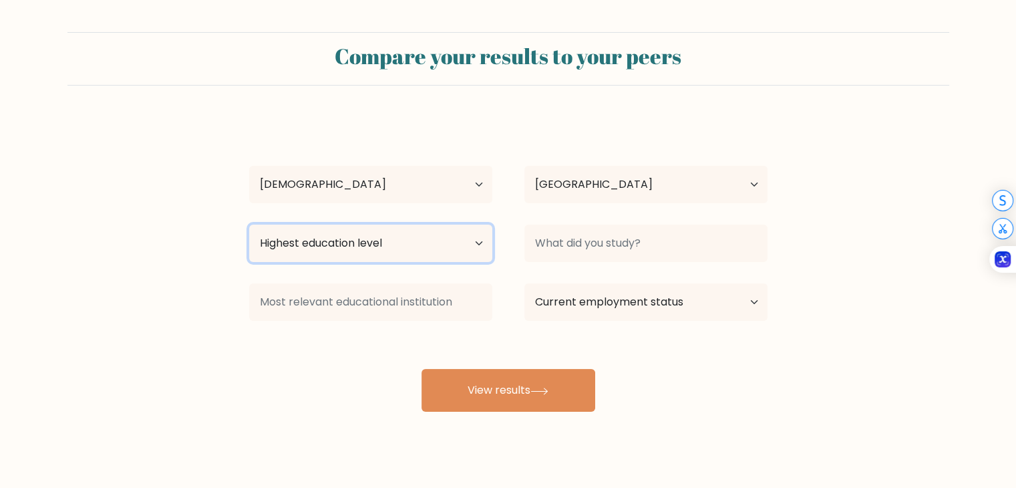
click at [343, 244] on select "Highest education level No schooling Primary Lower Secondary Upper Secondary Oc…" at bounding box center [370, 242] width 243 height 37
select select "occupation_specific"
click at [249, 224] on select "Highest education level No schooling Primary Lower Secondary Upper Secondary Oc…" at bounding box center [370, 242] width 243 height 37
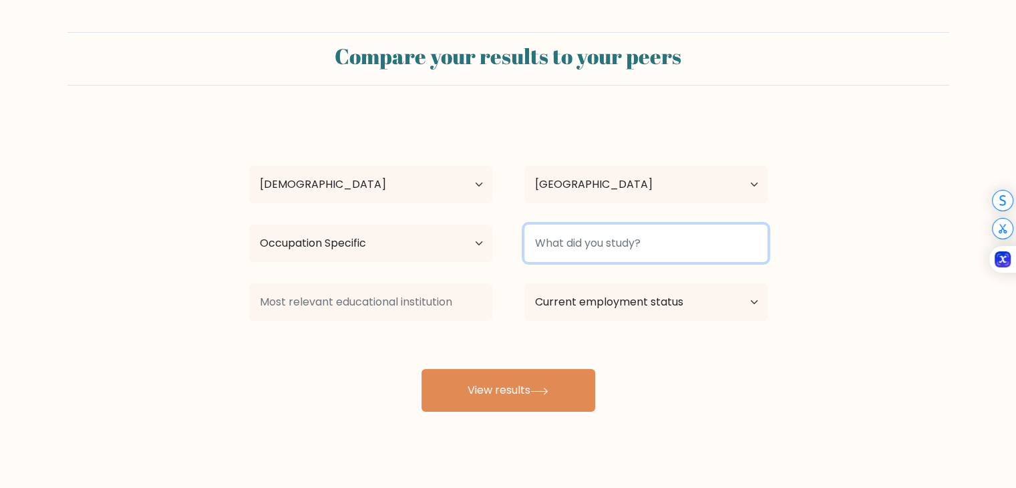
click at [624, 251] on input at bounding box center [645, 242] width 243 height 37
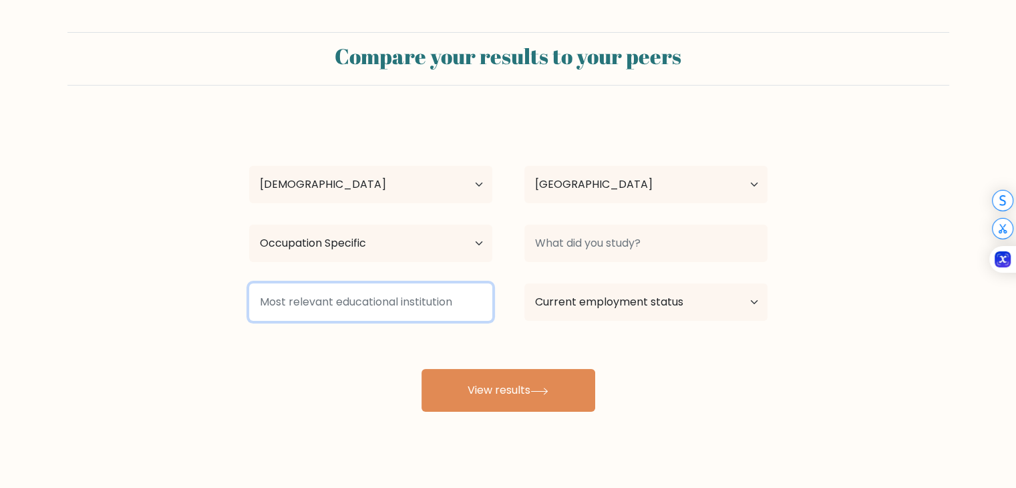
click at [369, 296] on input at bounding box center [370, 301] width 243 height 37
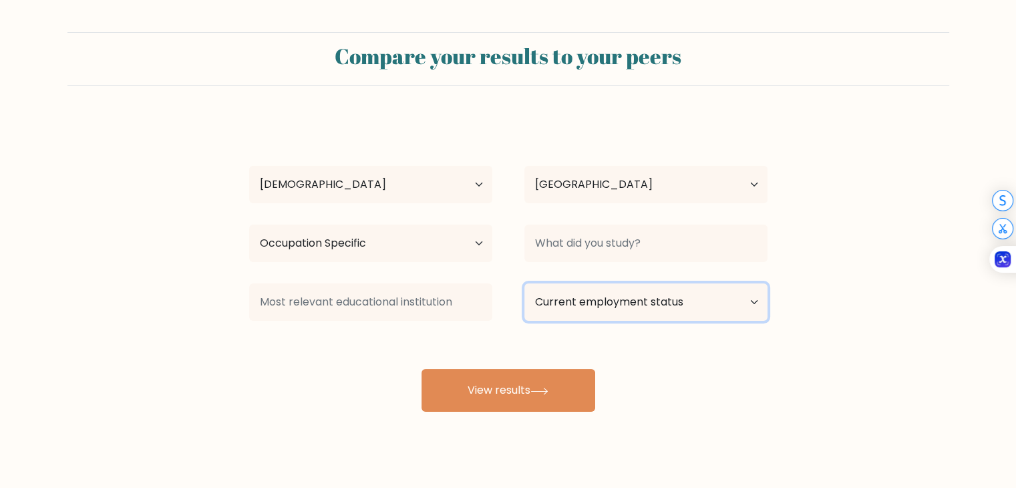
click at [675, 302] on select "Current employment status Employed Student Retired Other / prefer not to answer" at bounding box center [645, 301] width 243 height 37
select select "other"
click at [524, 283] on select "Current employment status Employed Student Retired Other / prefer not to answer" at bounding box center [645, 301] width 243 height 37
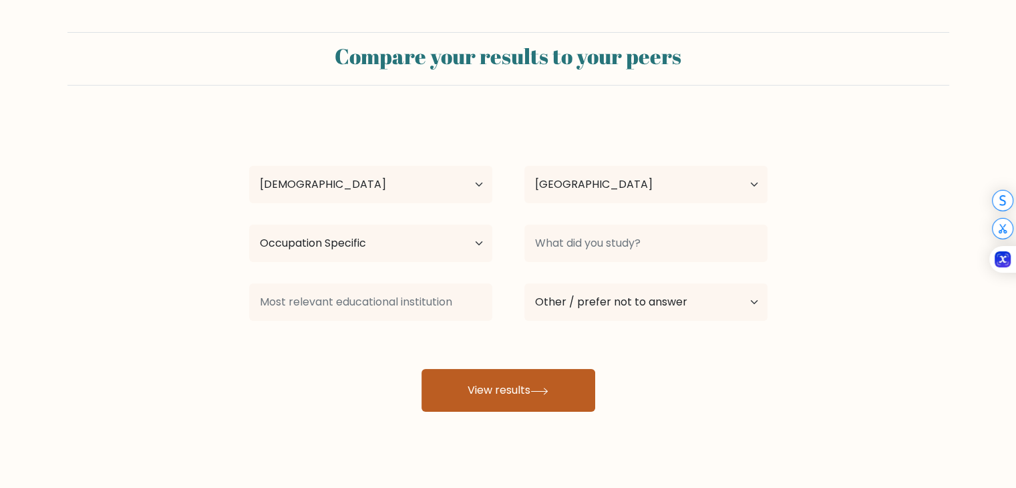
click at [496, 396] on button "View results" at bounding box center [509, 390] width 174 height 43
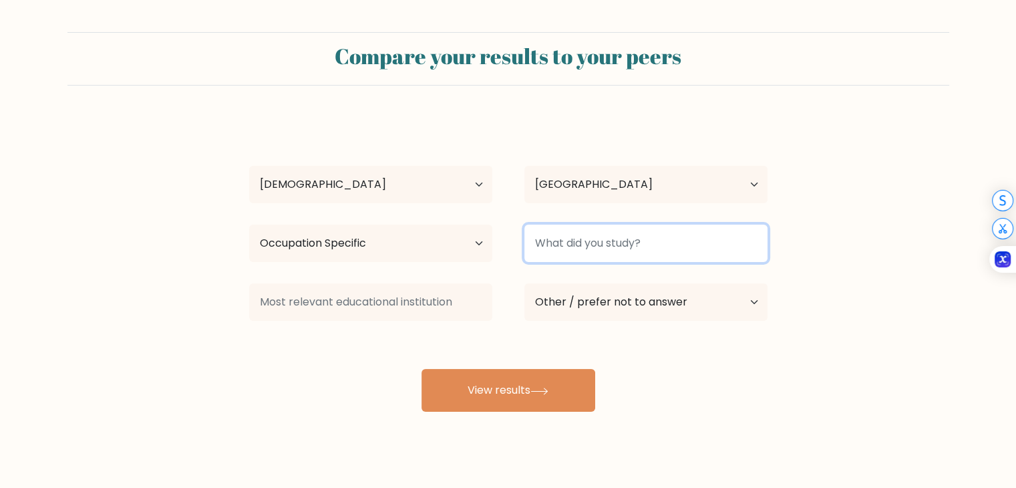
click at [631, 241] on input at bounding box center [645, 242] width 243 height 37
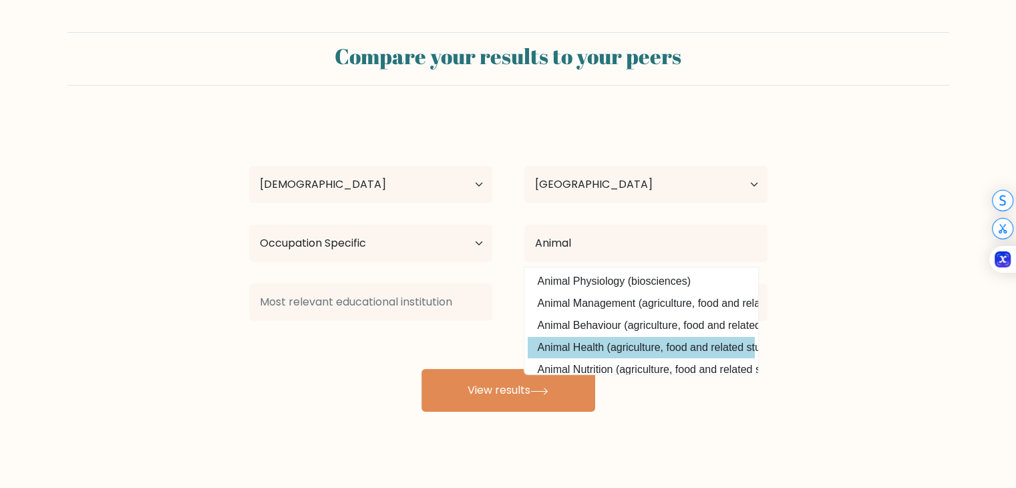
click at [609, 347] on option "Animal Health (agriculture, food and related studies)" at bounding box center [641, 347] width 227 height 21
type input "Animal Health"
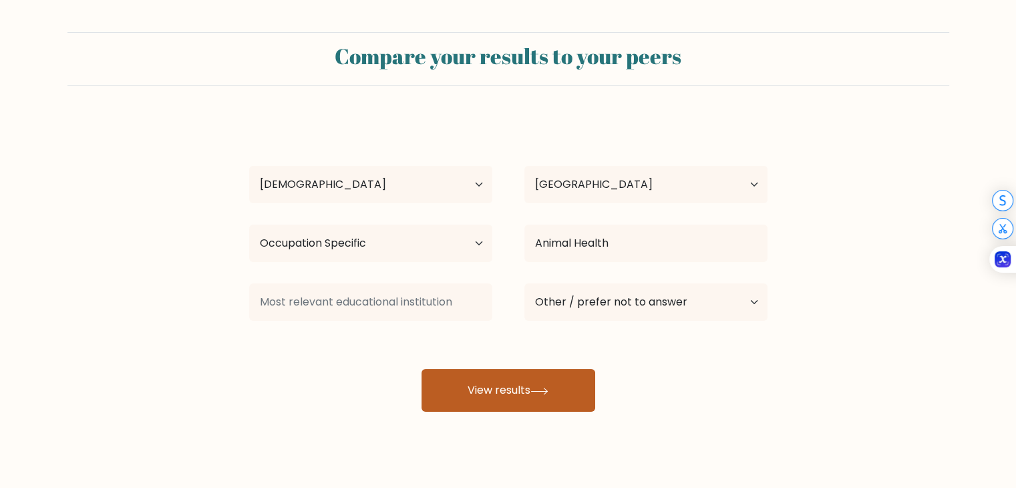
click at [516, 397] on button "View results" at bounding box center [509, 390] width 174 height 43
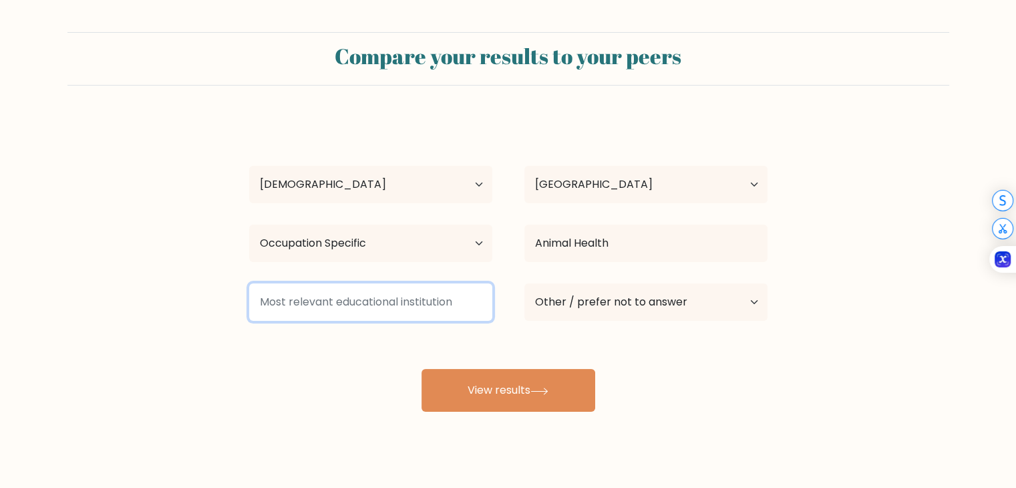
click at [422, 303] on input at bounding box center [370, 301] width 243 height 37
type input "Unity"
click at [422, 369] on button "View results" at bounding box center [509, 390] width 174 height 43
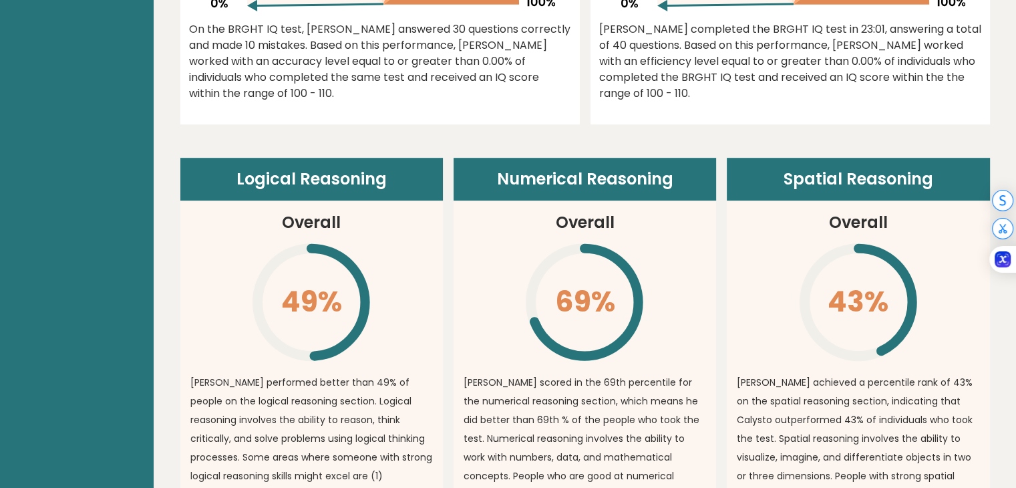
scroll to position [631, 0]
